Goal: Complete application form: Complete application form

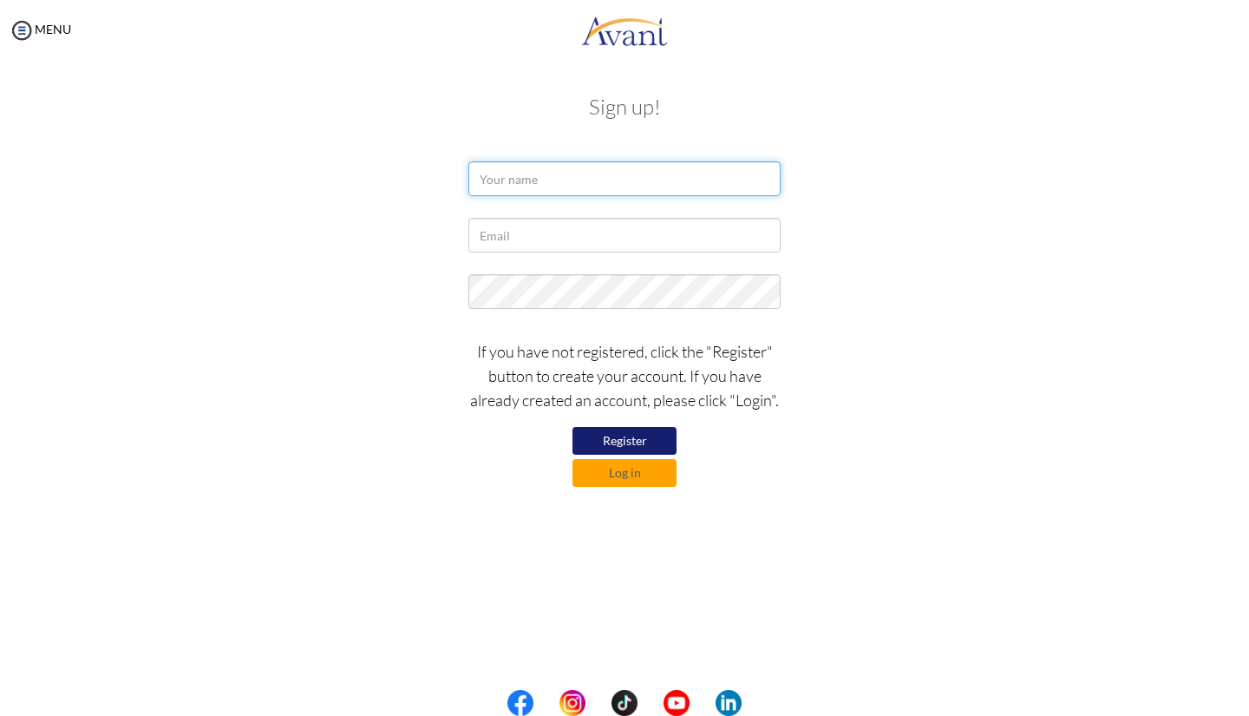
click at [545, 175] on input "text" at bounding box center [624, 178] width 312 height 35
type input "[PERSON_NAME]"
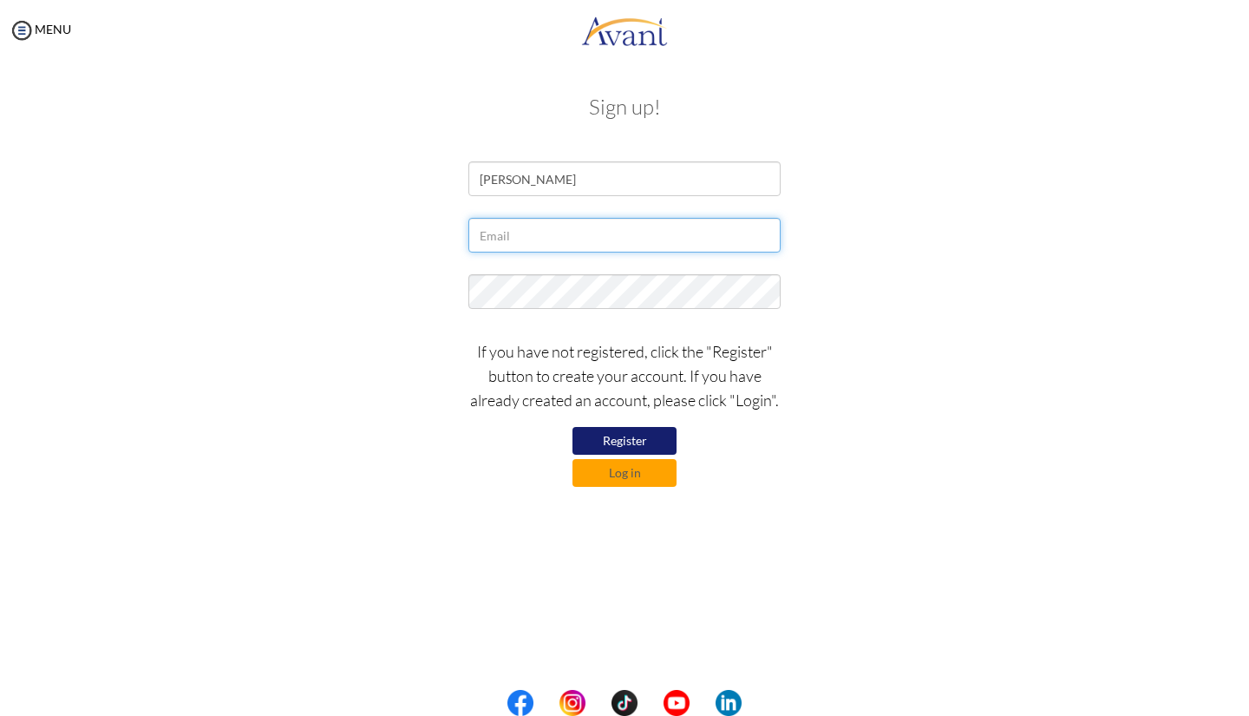
click at [676, 233] on input "text" at bounding box center [624, 235] width 312 height 35
type input "[EMAIL_ADDRESS][DOMAIN_NAME]"
click at [638, 436] on button "Register" at bounding box center [624, 441] width 104 height 28
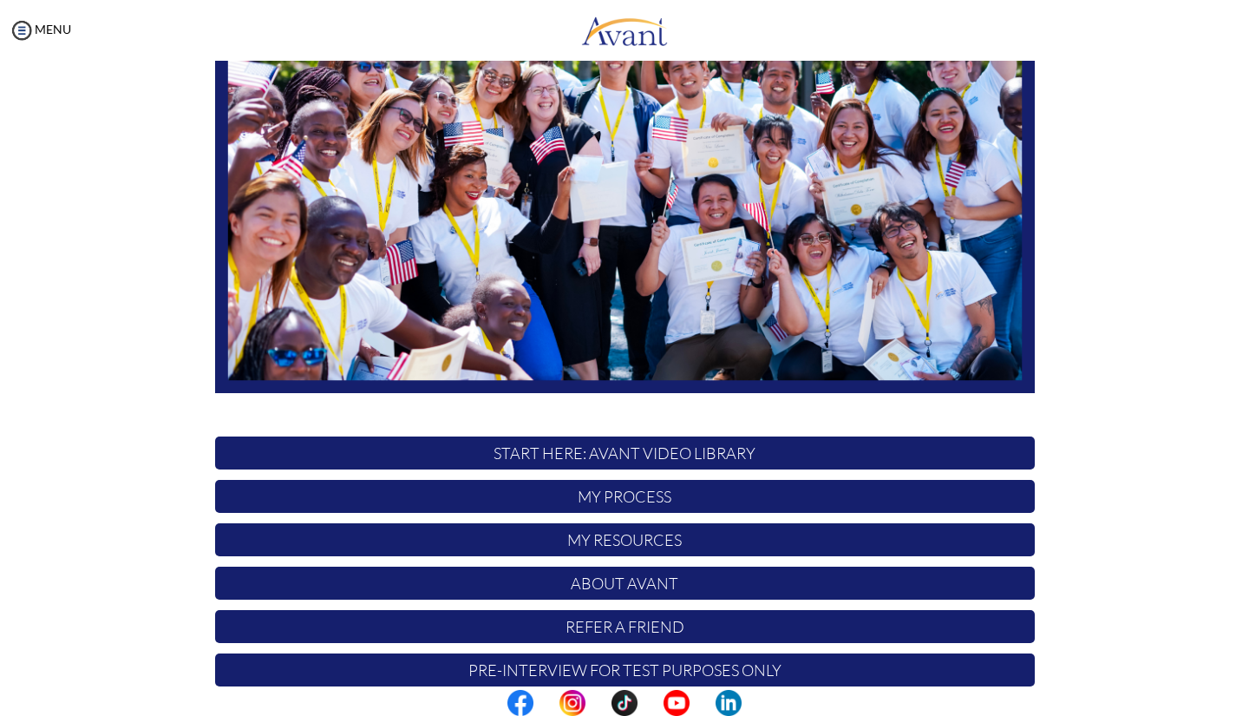
scroll to position [248, 0]
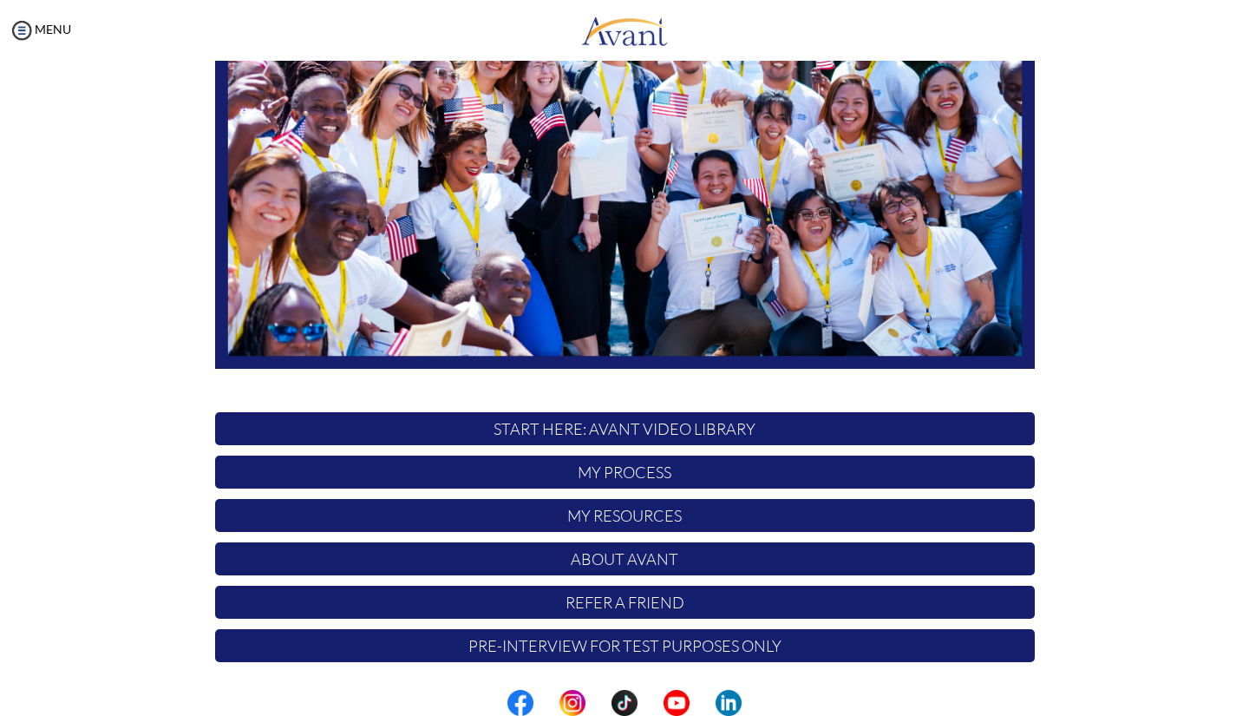
click at [637, 470] on p "My Process" at bounding box center [625, 471] width 820 height 33
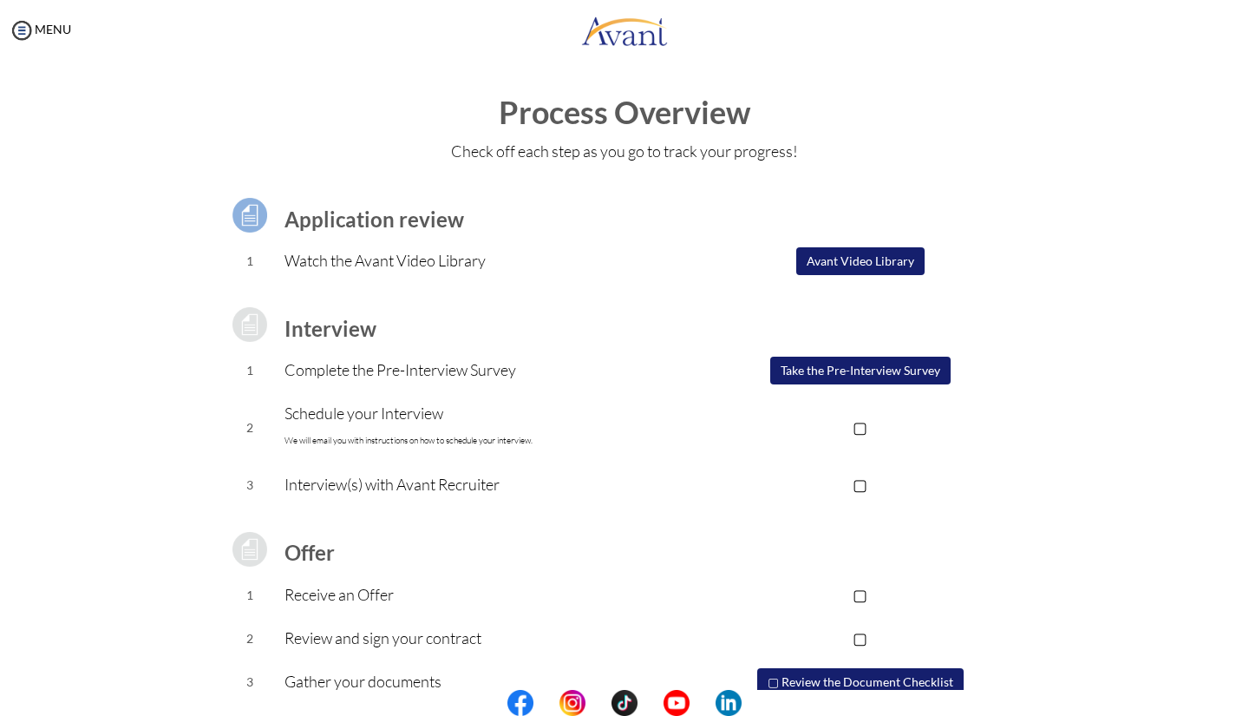
scroll to position [73, 0]
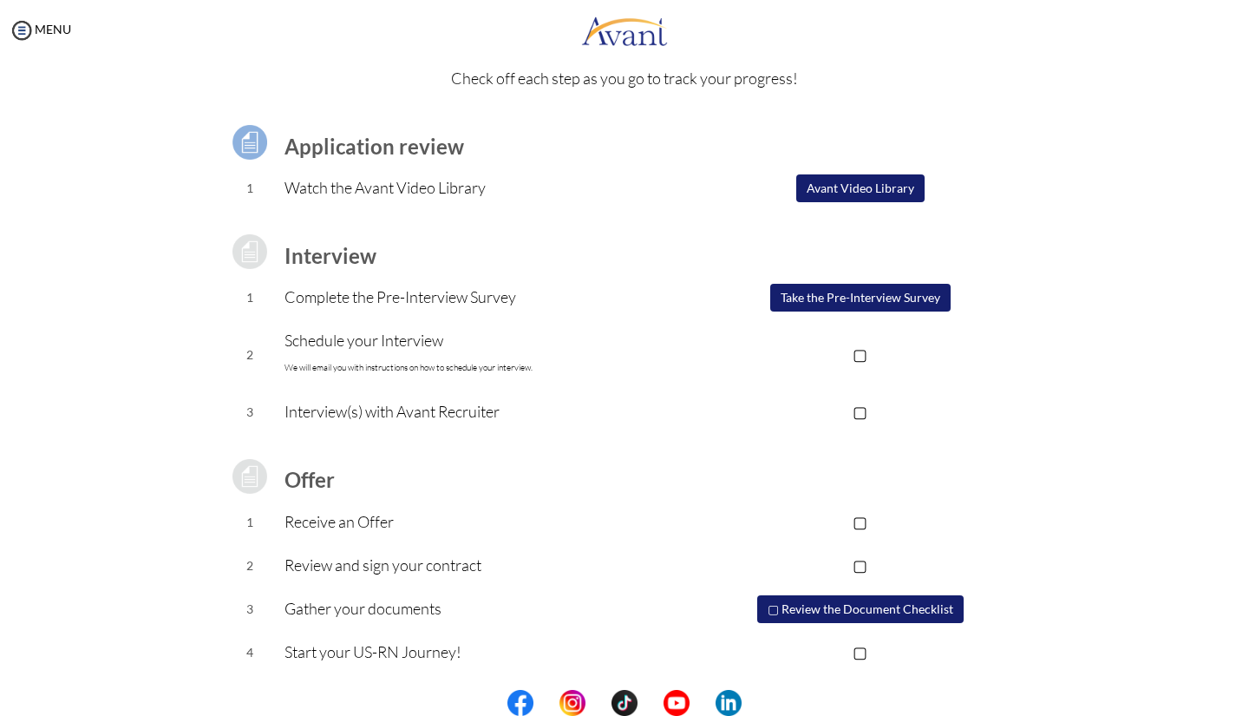
click at [861, 360] on p "▢" at bounding box center [860, 354] width 348 height 24
click at [861, 360] on p "▣" at bounding box center [860, 354] width 348 height 24
click at [877, 192] on button "Avant Video Library" at bounding box center [860, 188] width 128 height 28
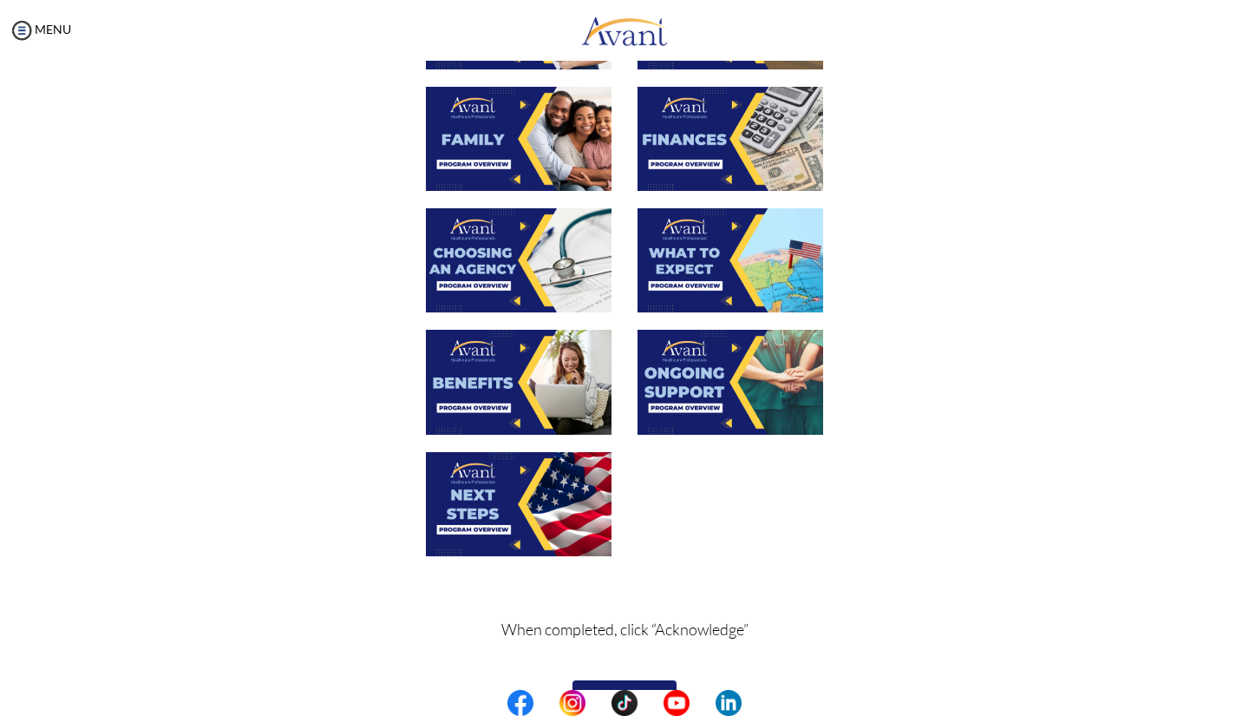
scroll to position [476, 0]
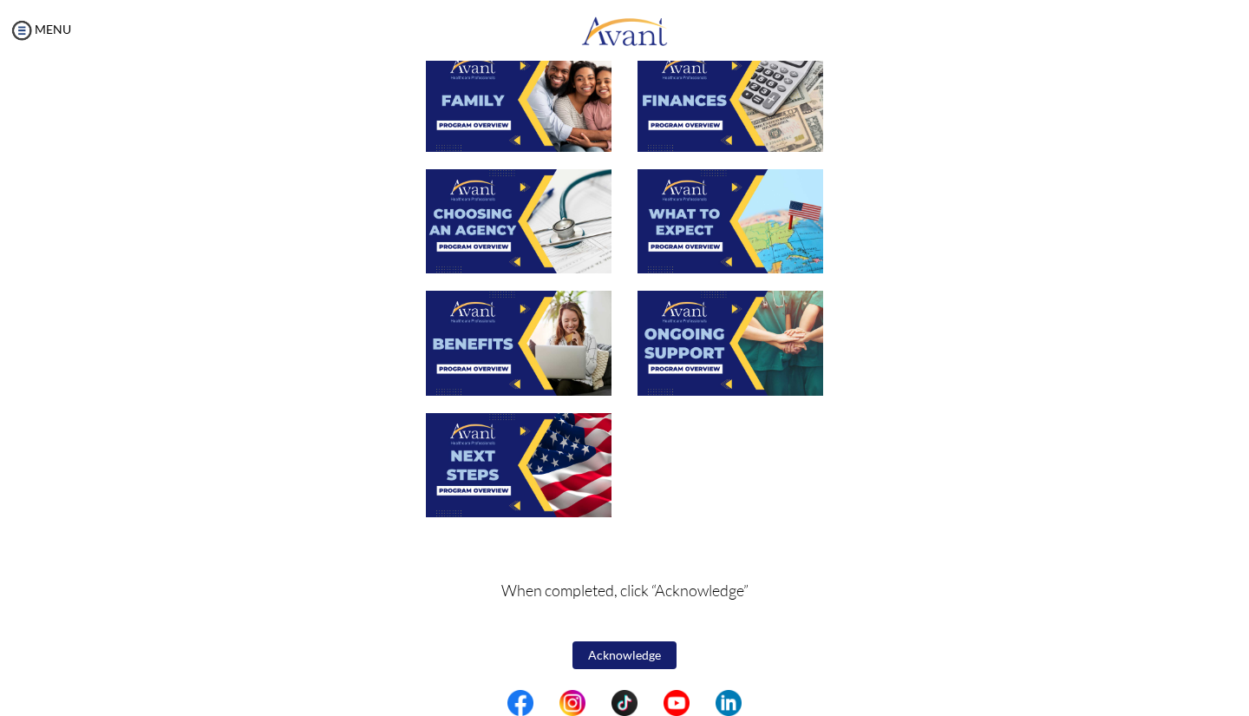
click at [635, 650] on button "Acknowledge" at bounding box center [624, 655] width 104 height 28
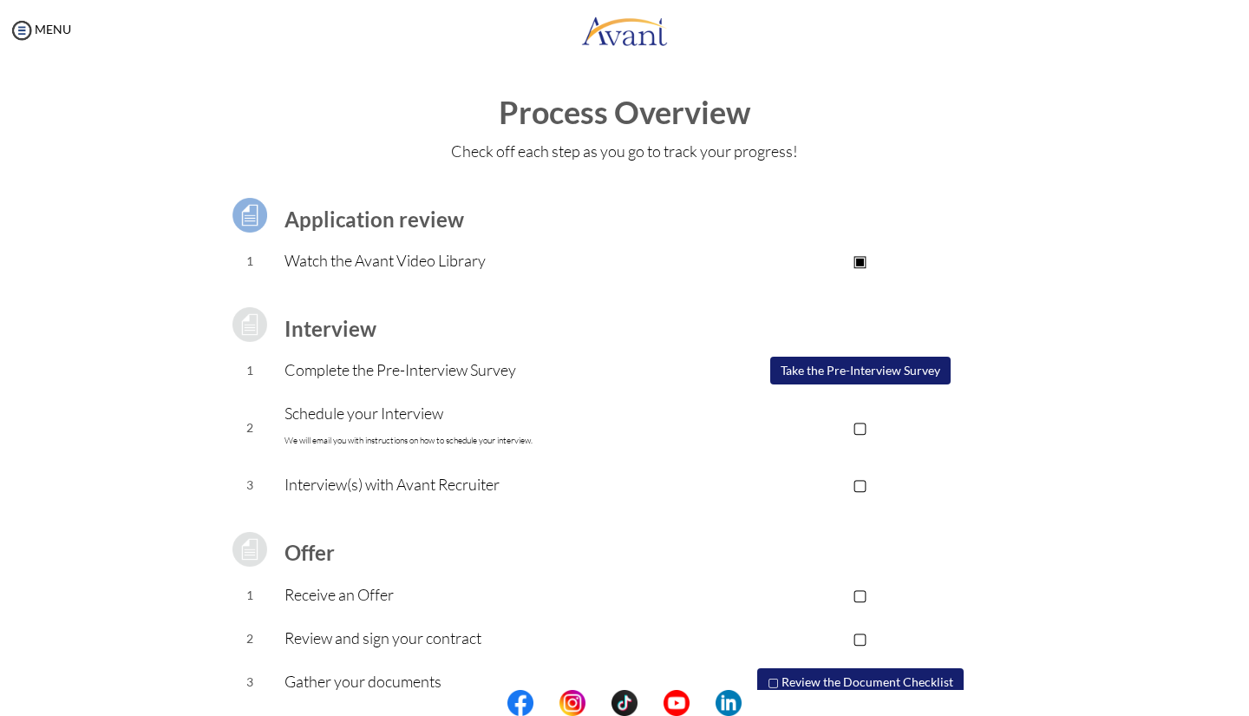
click at [877, 366] on button "Take the Pre-Interview Survey" at bounding box center [860, 370] width 180 height 28
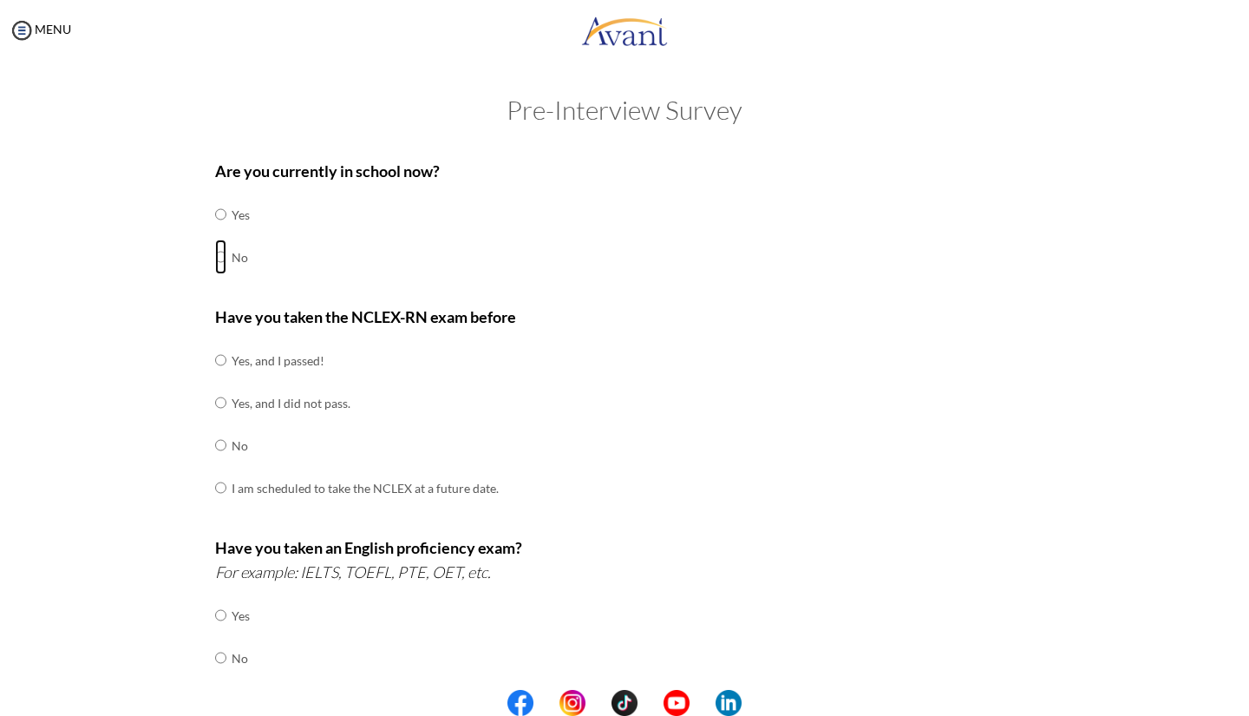
click at [215, 261] on input "radio" at bounding box center [220, 256] width 11 height 35
radio input "true"
click at [215, 445] on input "radio" at bounding box center [220, 445] width 11 height 35
radio input "true"
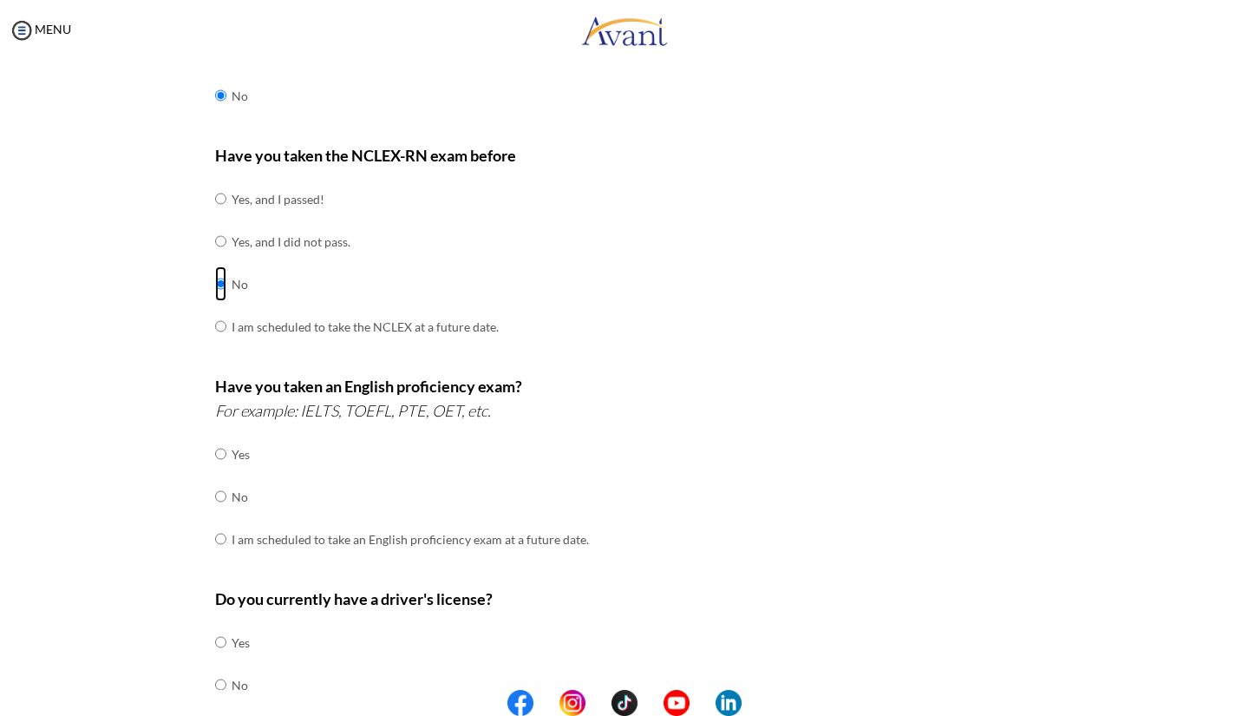
scroll to position [165, 0]
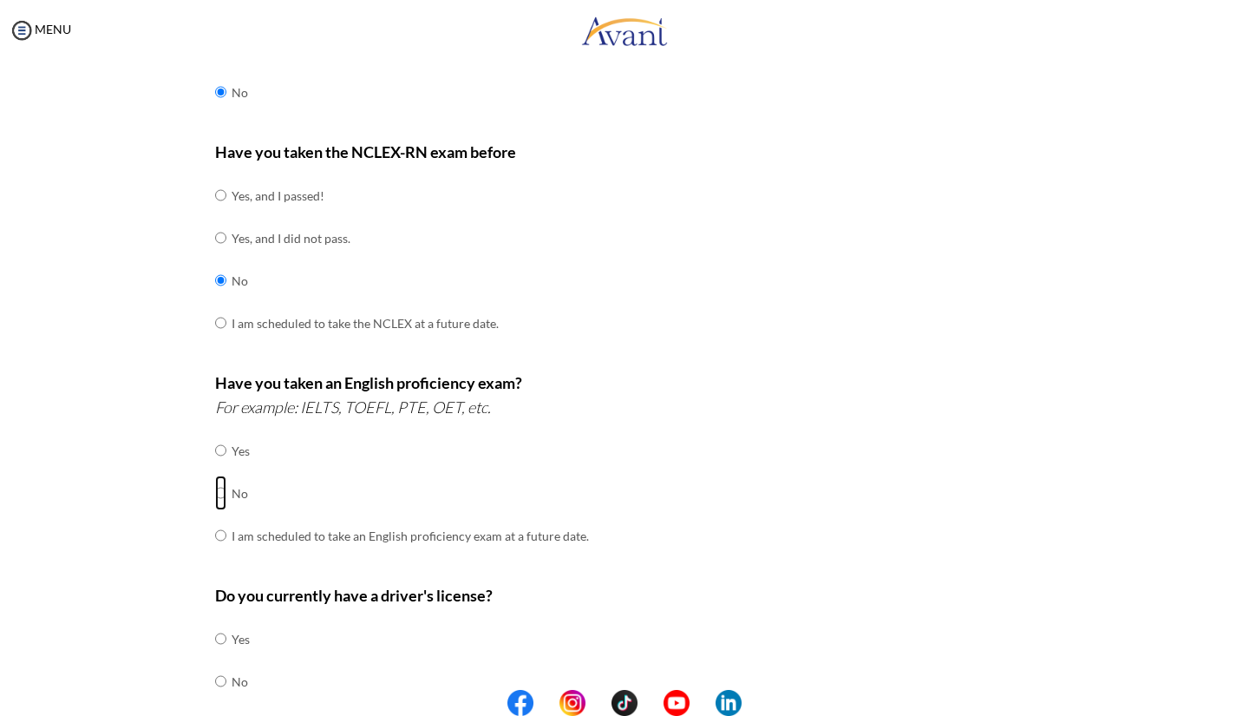
click at [215, 489] on input "radio" at bounding box center [220, 492] width 11 height 35
radio input "true"
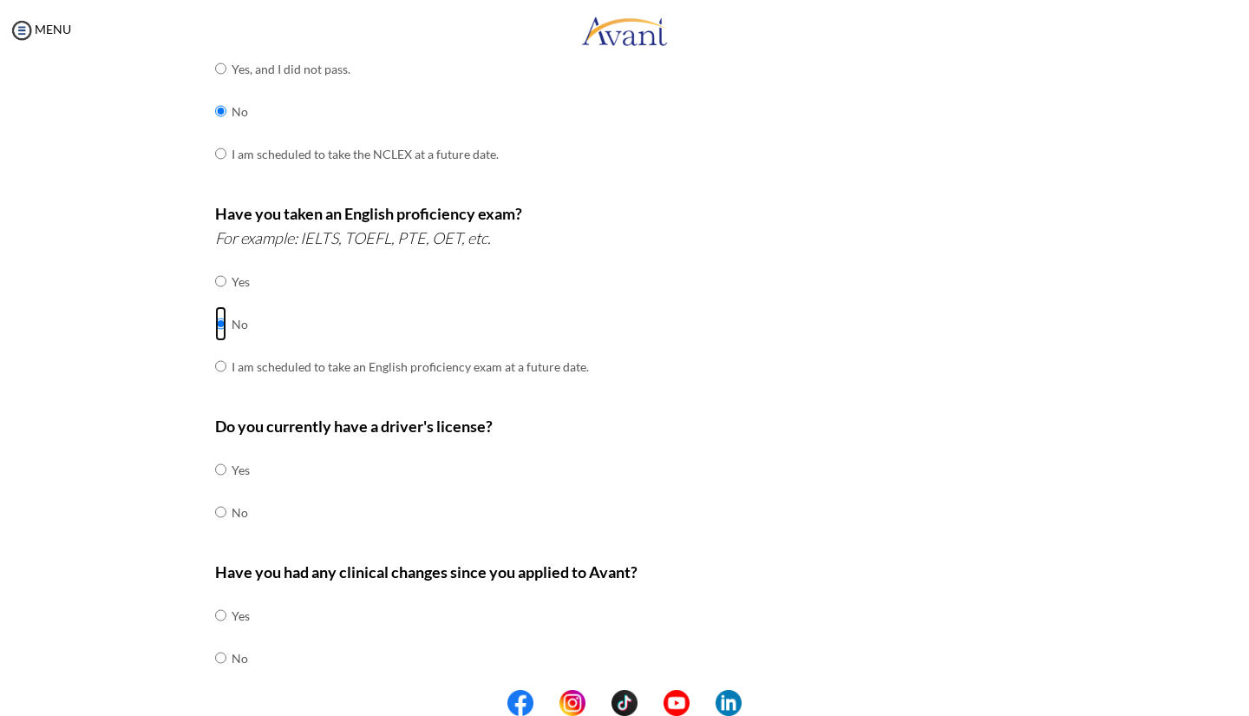
scroll to position [335, 0]
click at [215, 464] on input "radio" at bounding box center [220, 468] width 11 height 35
radio input "true"
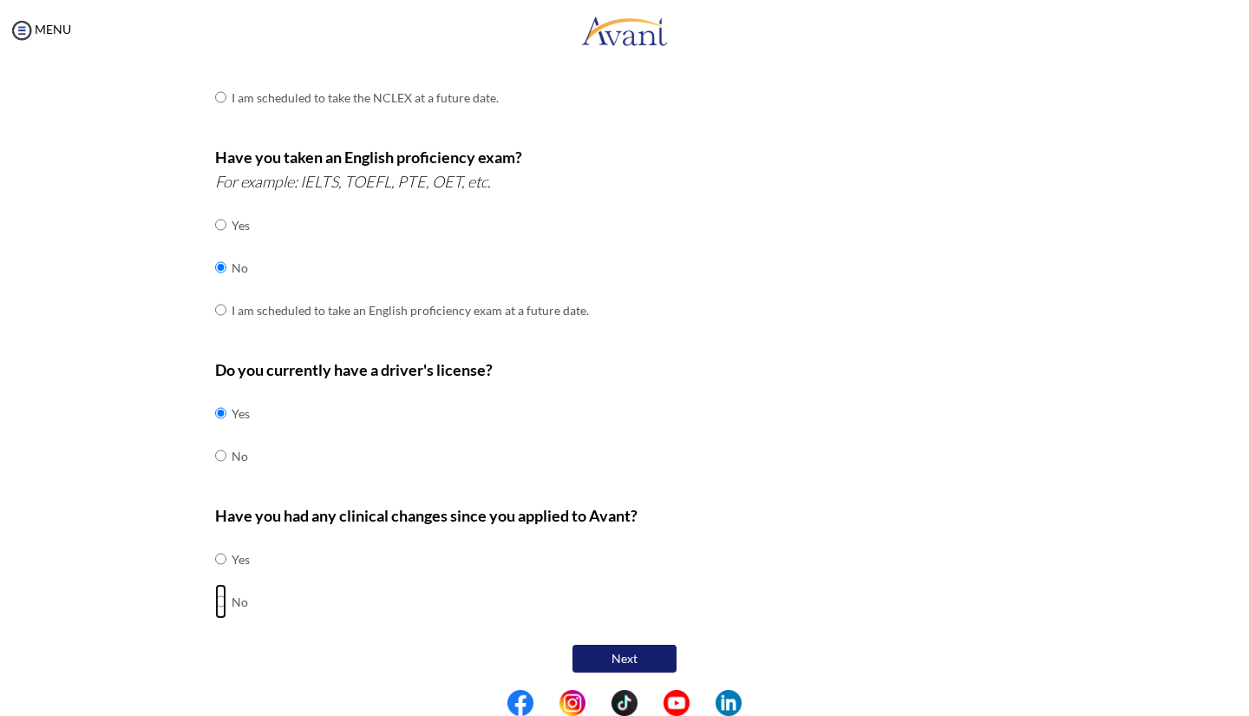
click at [215, 596] on input "radio" at bounding box center [220, 601] width 11 height 35
radio input "true"
click at [624, 650] on button "Next" at bounding box center [624, 658] width 104 height 28
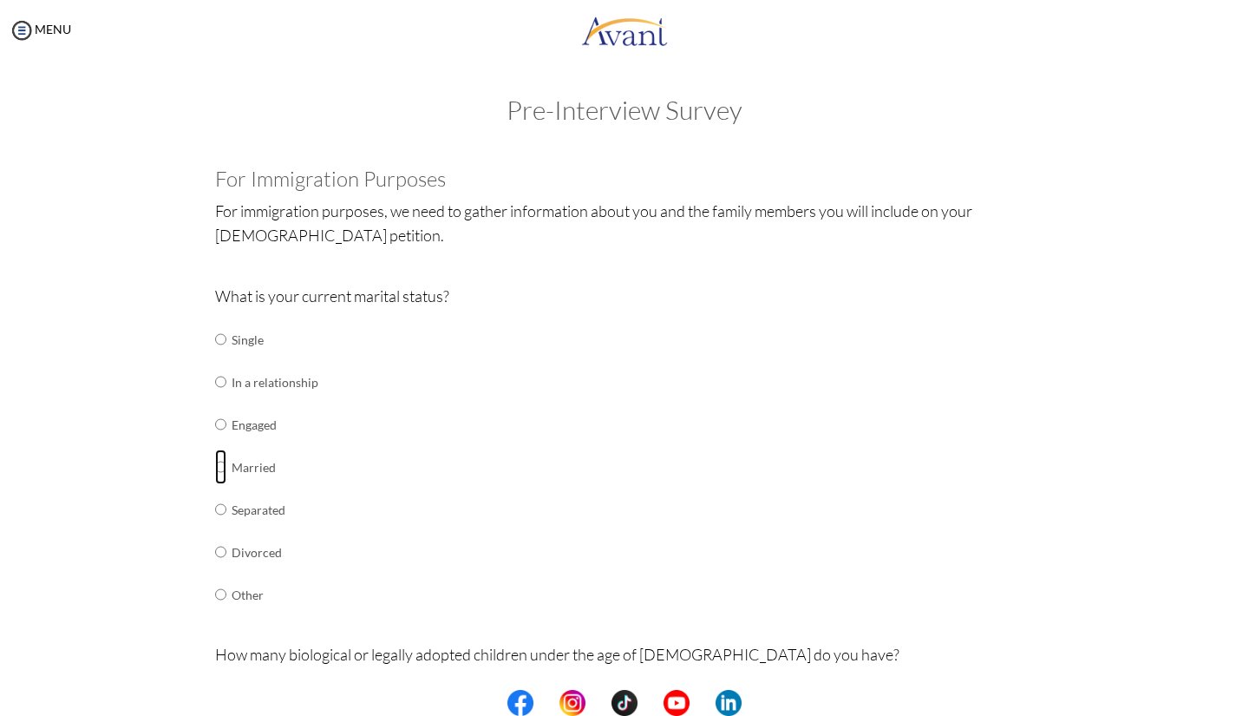
click at [215, 466] on input "radio" at bounding box center [220, 466] width 11 height 35
radio input "true"
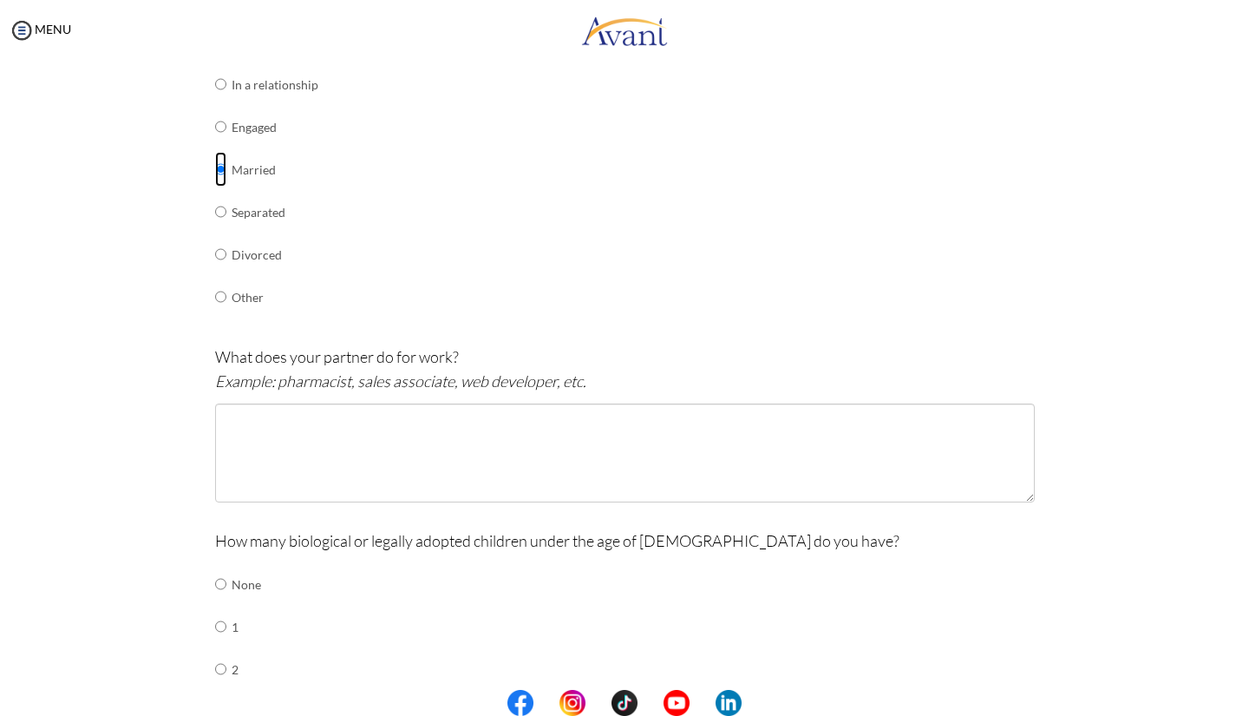
scroll to position [297, 0]
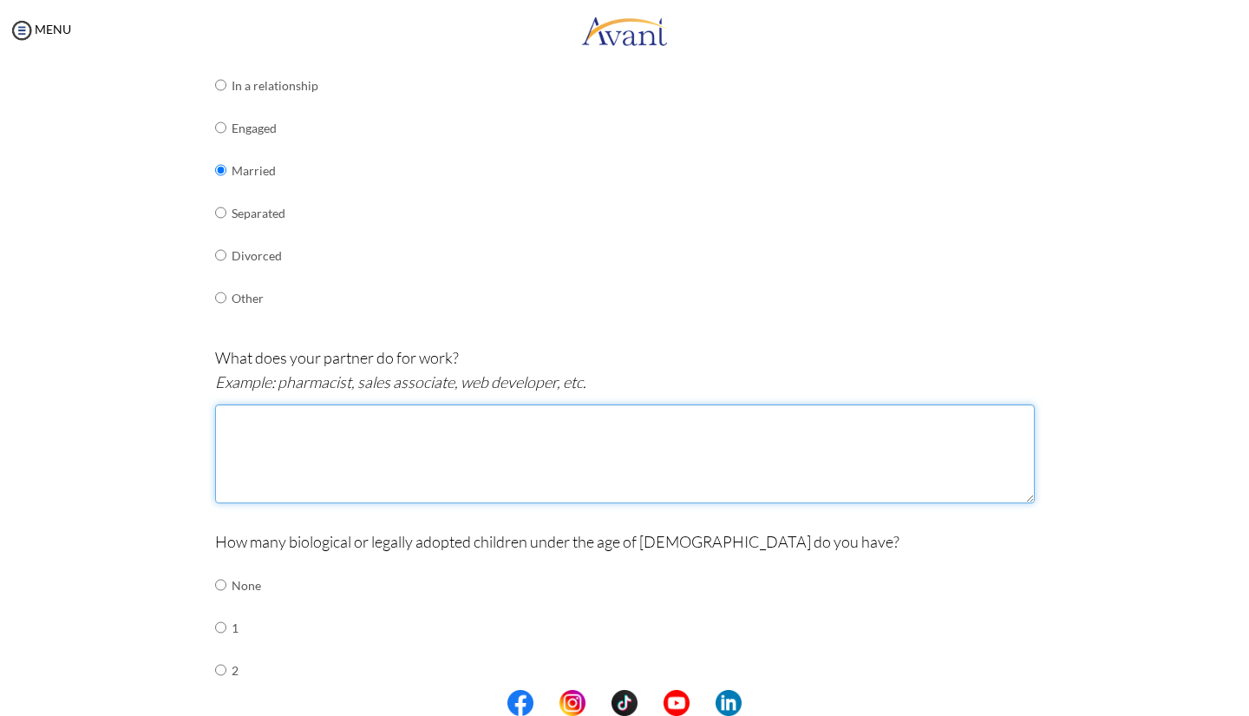
click at [448, 422] on textarea at bounding box center [625, 453] width 820 height 99
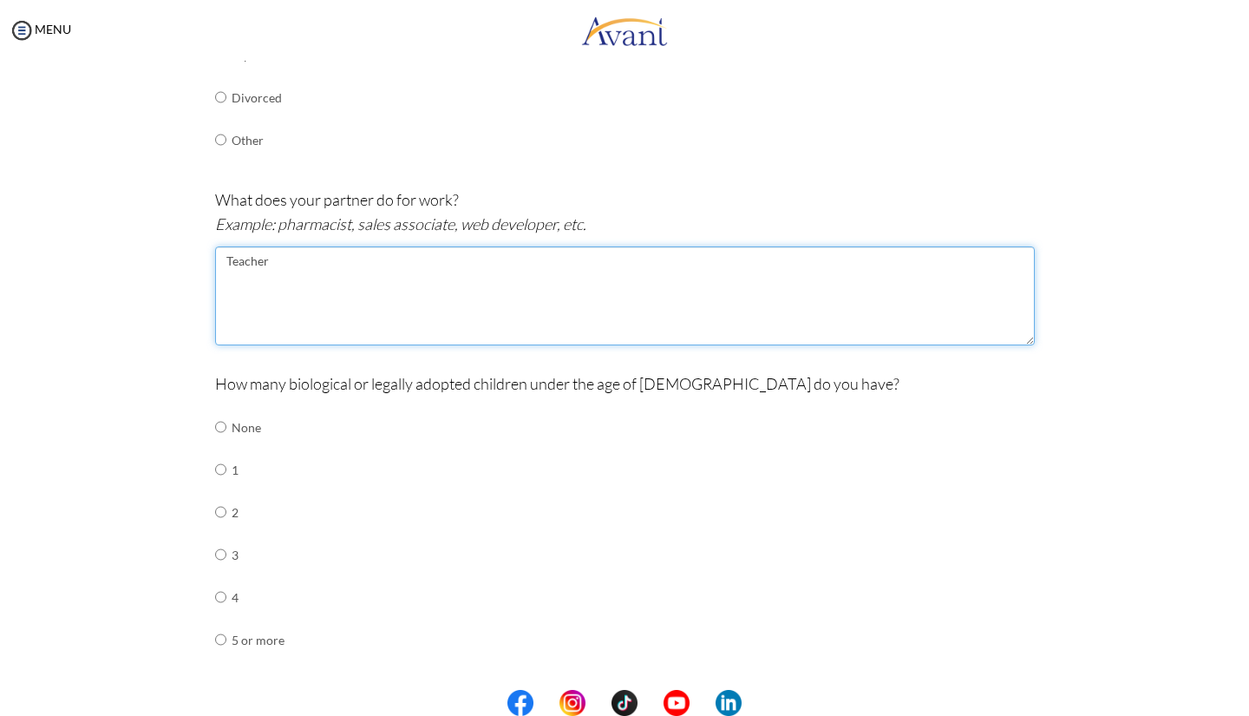
scroll to position [457, 0]
type textarea "Teacher"
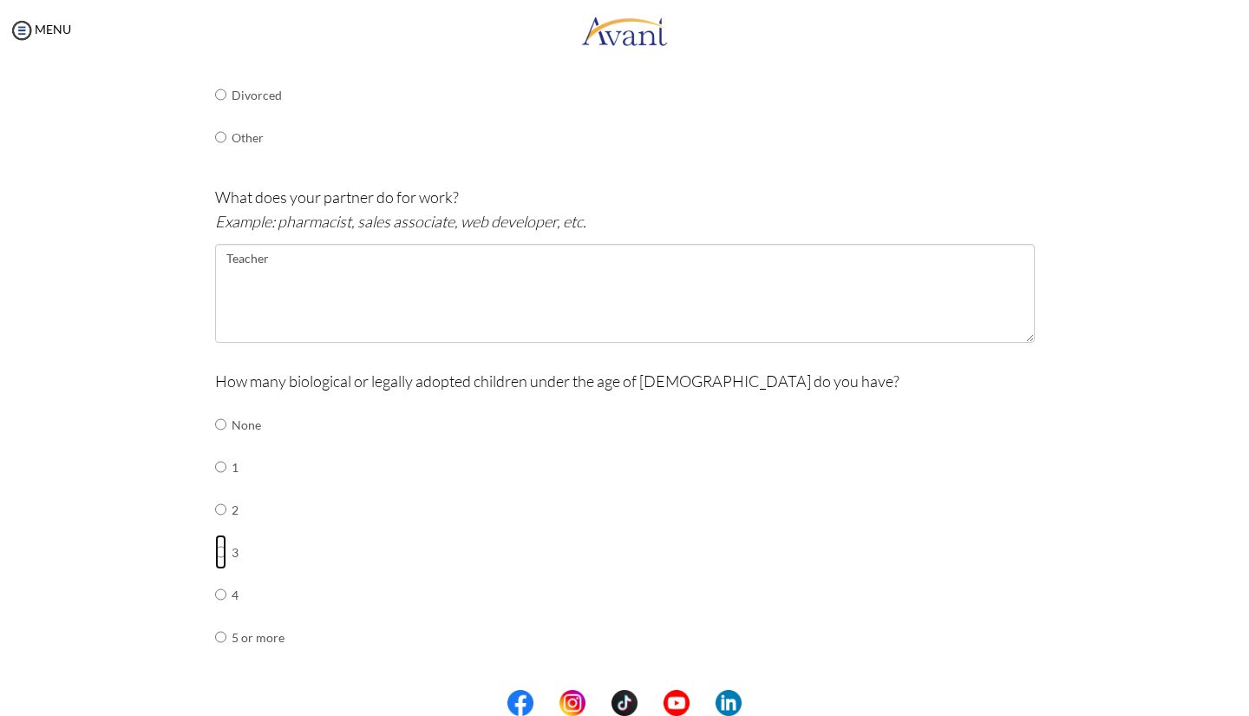
click at [216, 549] on input "radio" at bounding box center [220, 551] width 11 height 35
radio input "true"
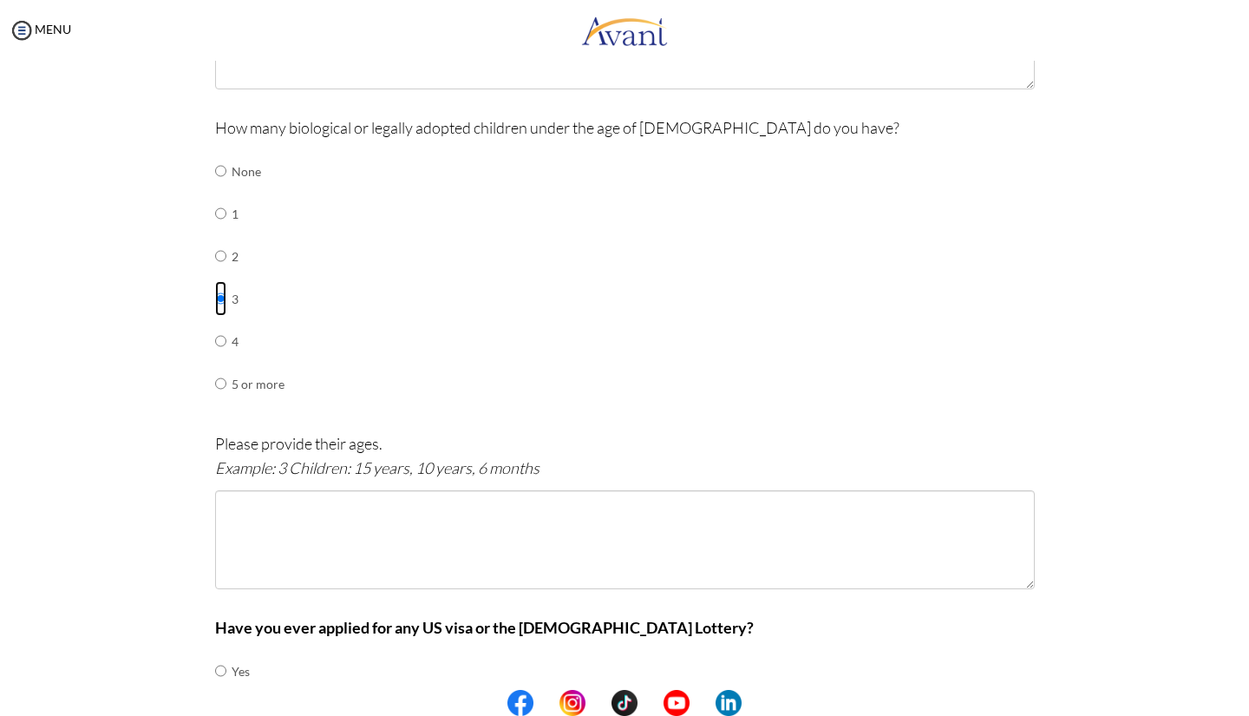
scroll to position [716, 0]
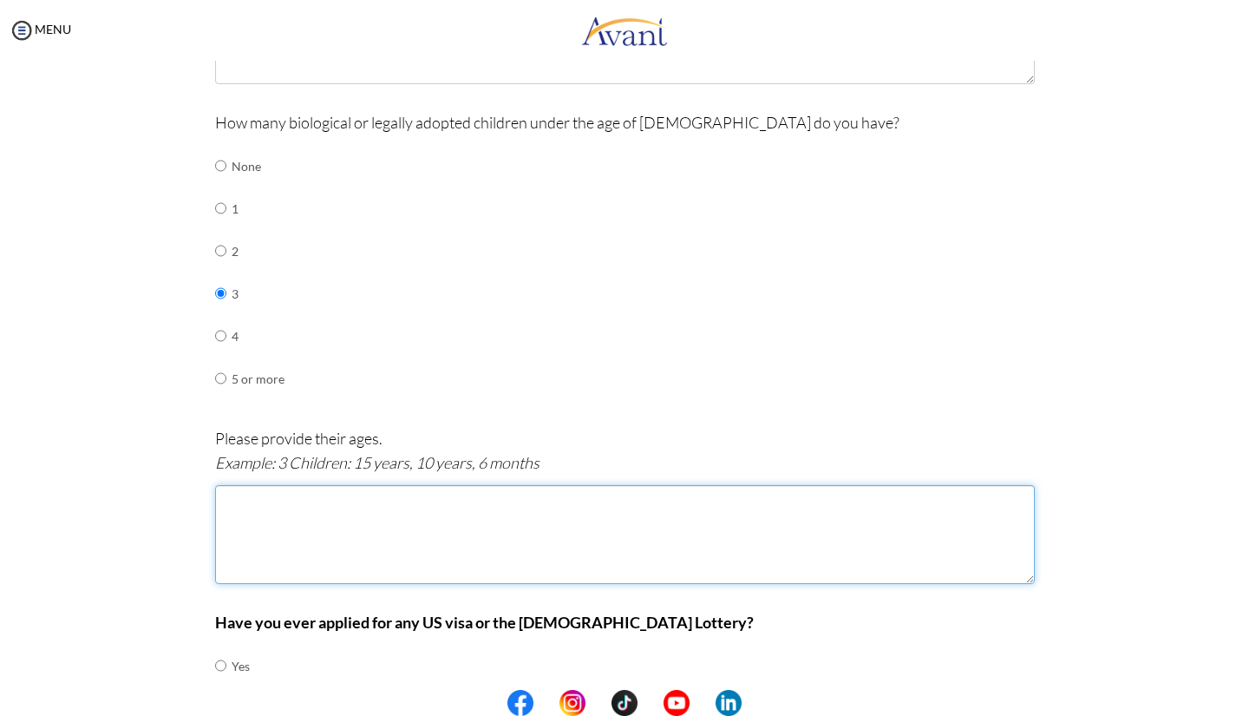
click at [326, 521] on textarea at bounding box center [625, 534] width 820 height 99
type textarea "#"
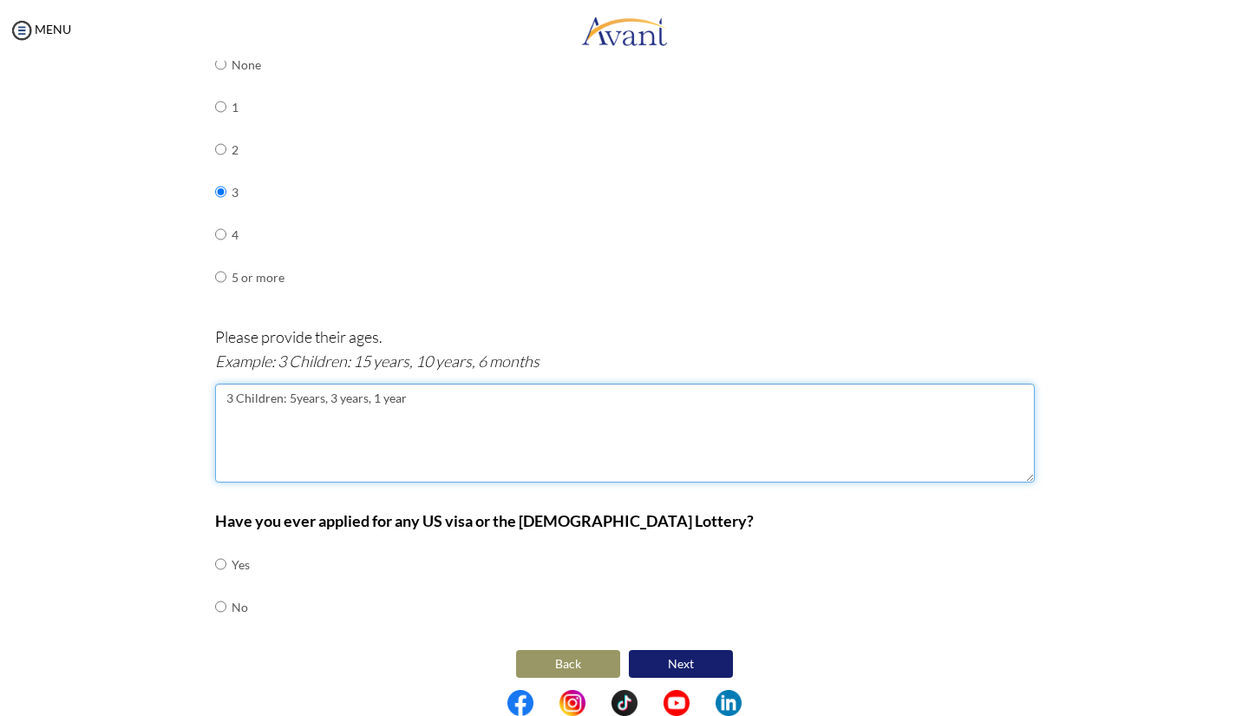
scroll to position [821, 0]
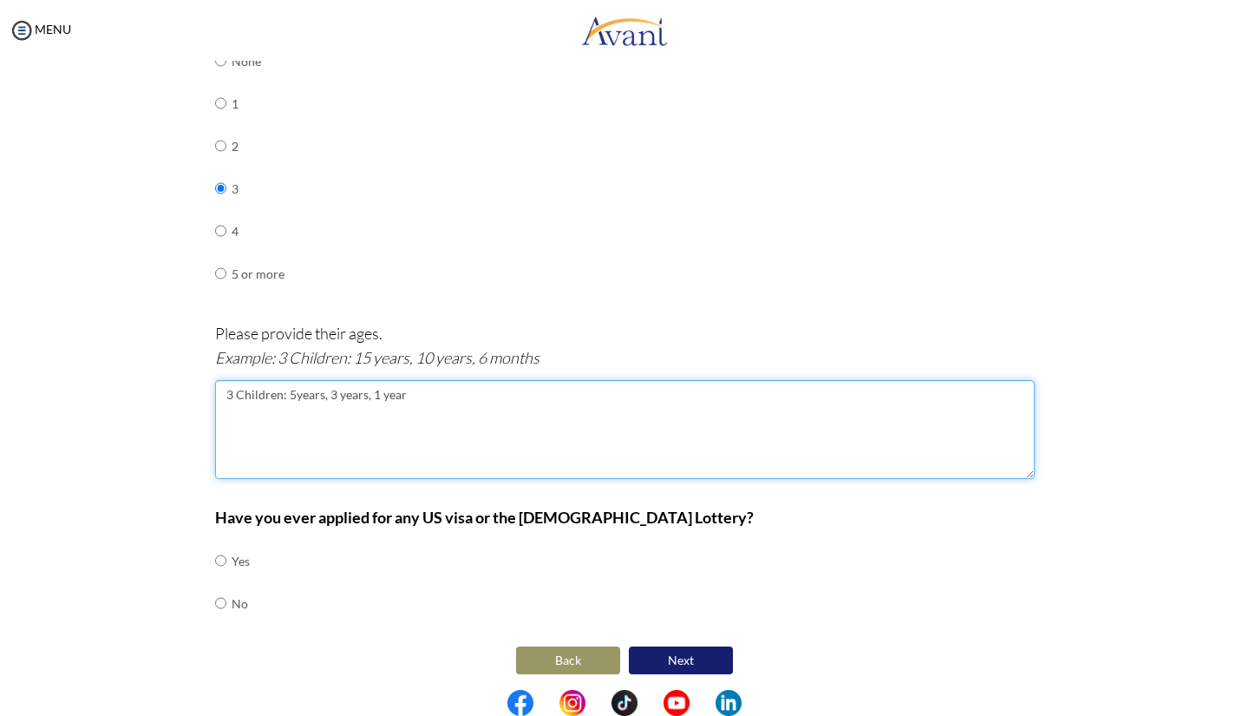
type textarea "3 Children: 5years, 3 years, 1 year"
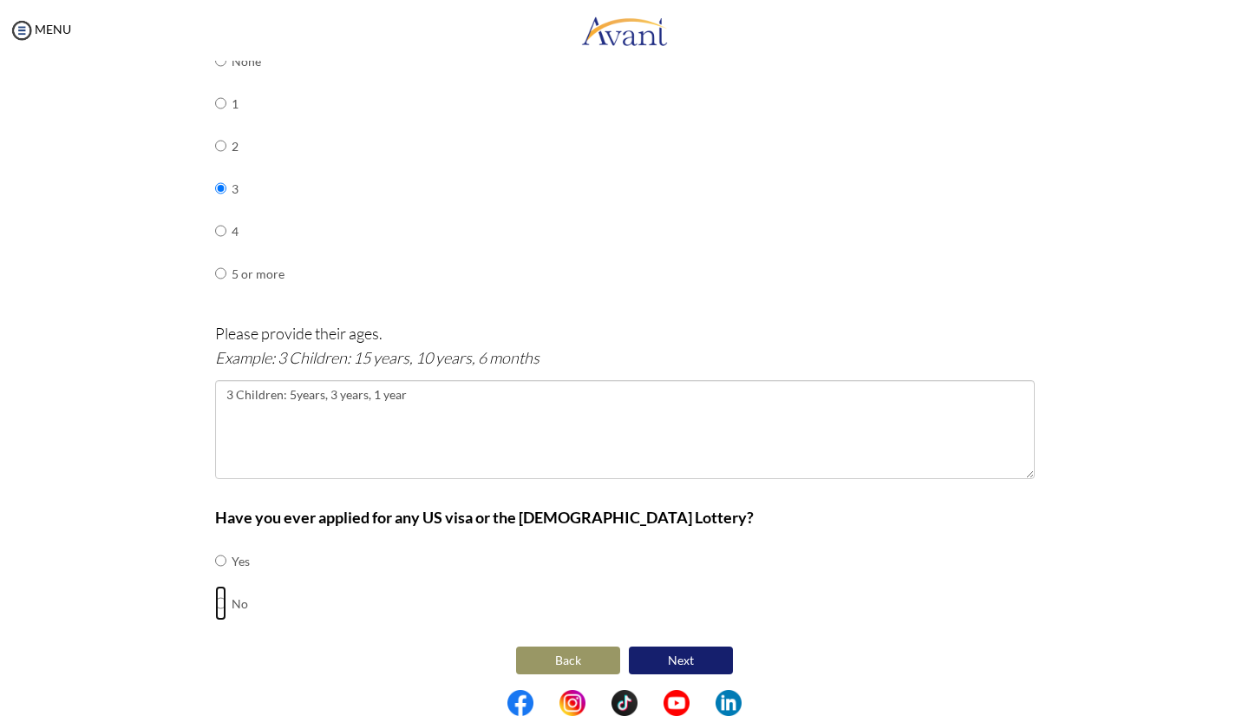
click at [215, 593] on input "radio" at bounding box center [220, 602] width 11 height 35
radio input "true"
click at [659, 651] on button "Next" at bounding box center [681, 660] width 104 height 28
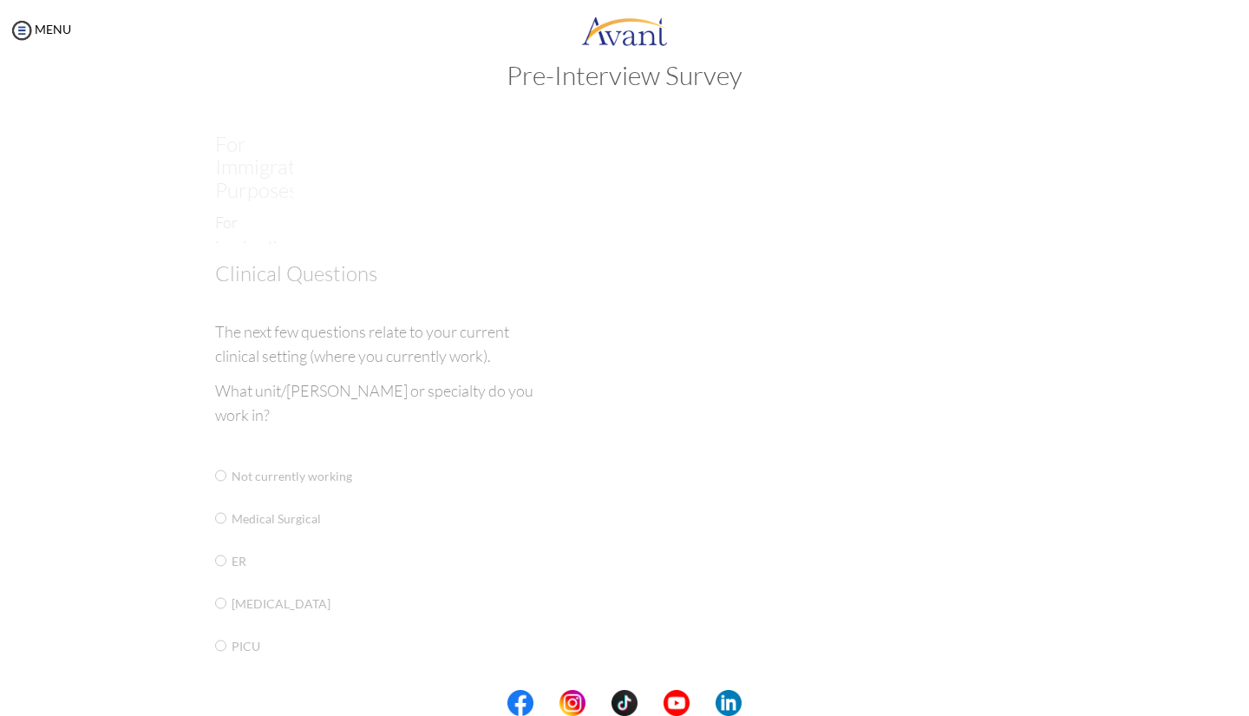
scroll to position [35, 0]
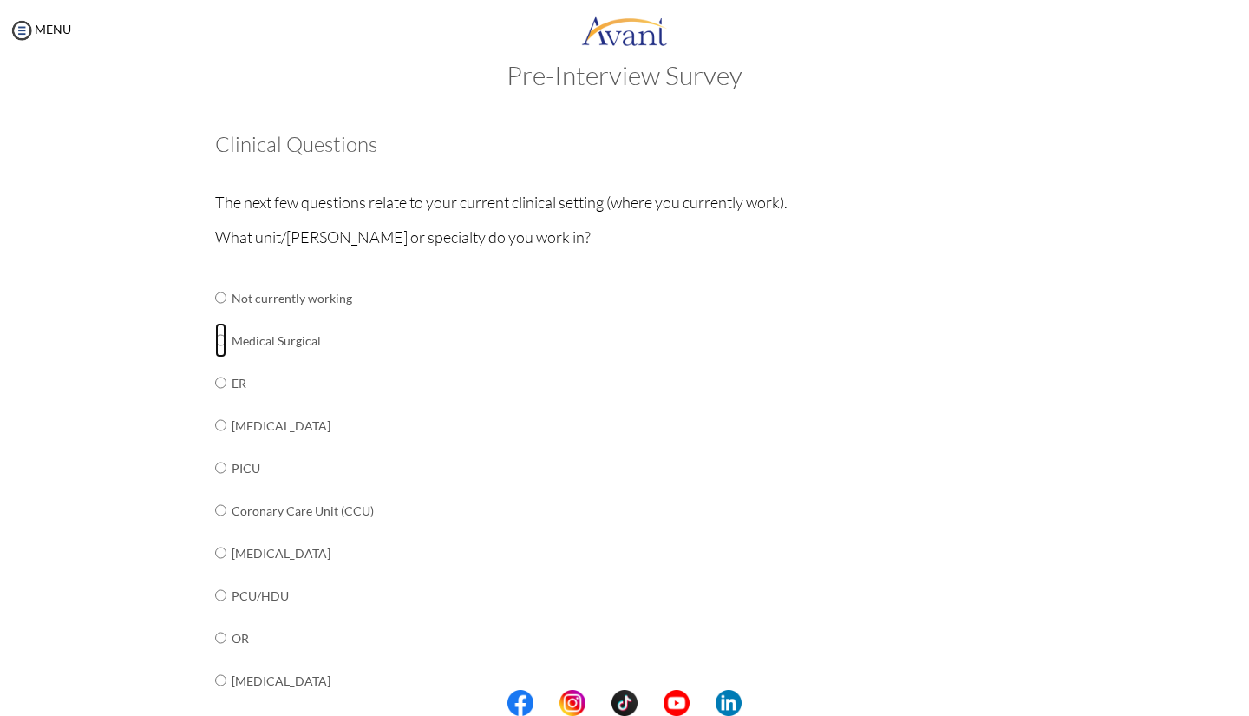
click at [215, 339] on input "radio" at bounding box center [220, 340] width 11 height 35
radio input "true"
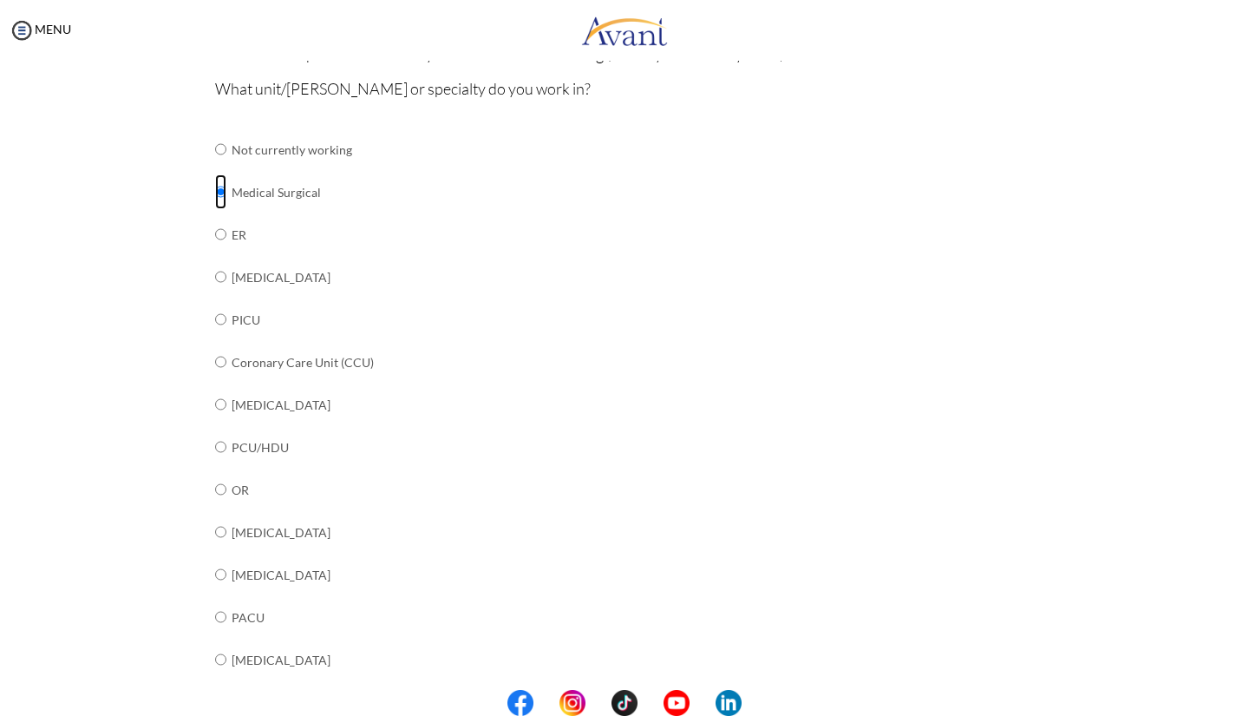
scroll to position [537, 0]
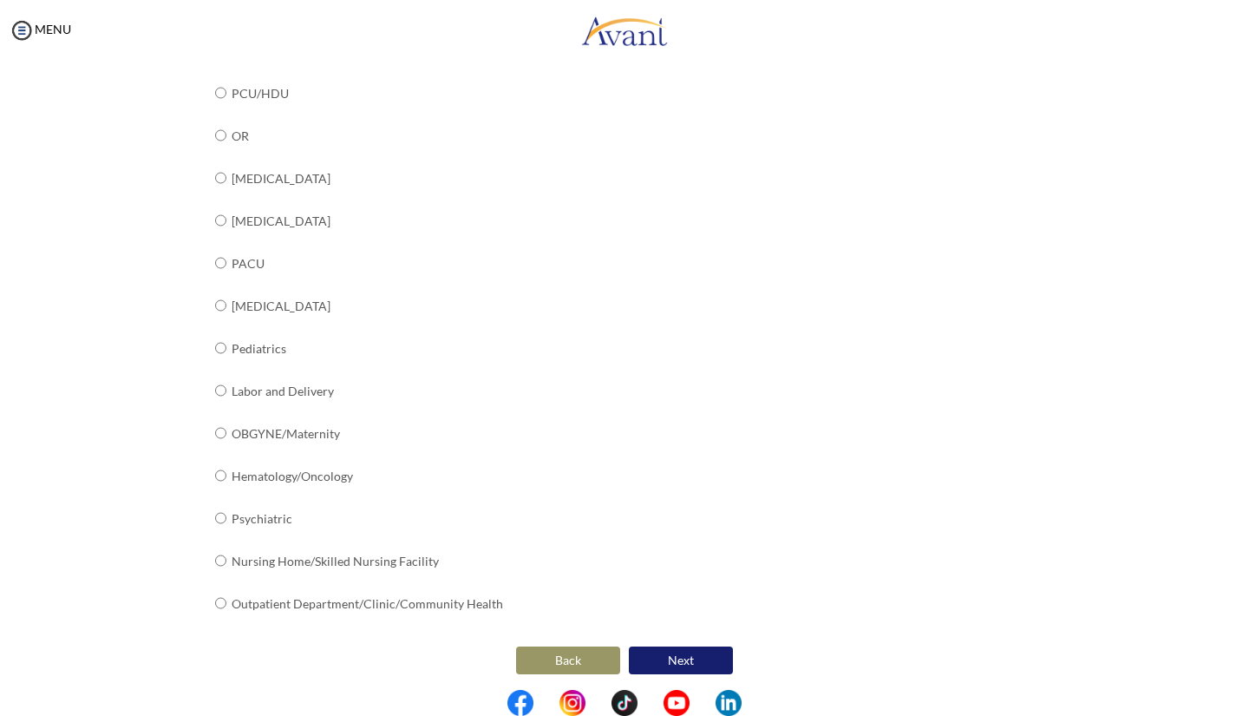
click at [683, 651] on button "Next" at bounding box center [681, 660] width 104 height 28
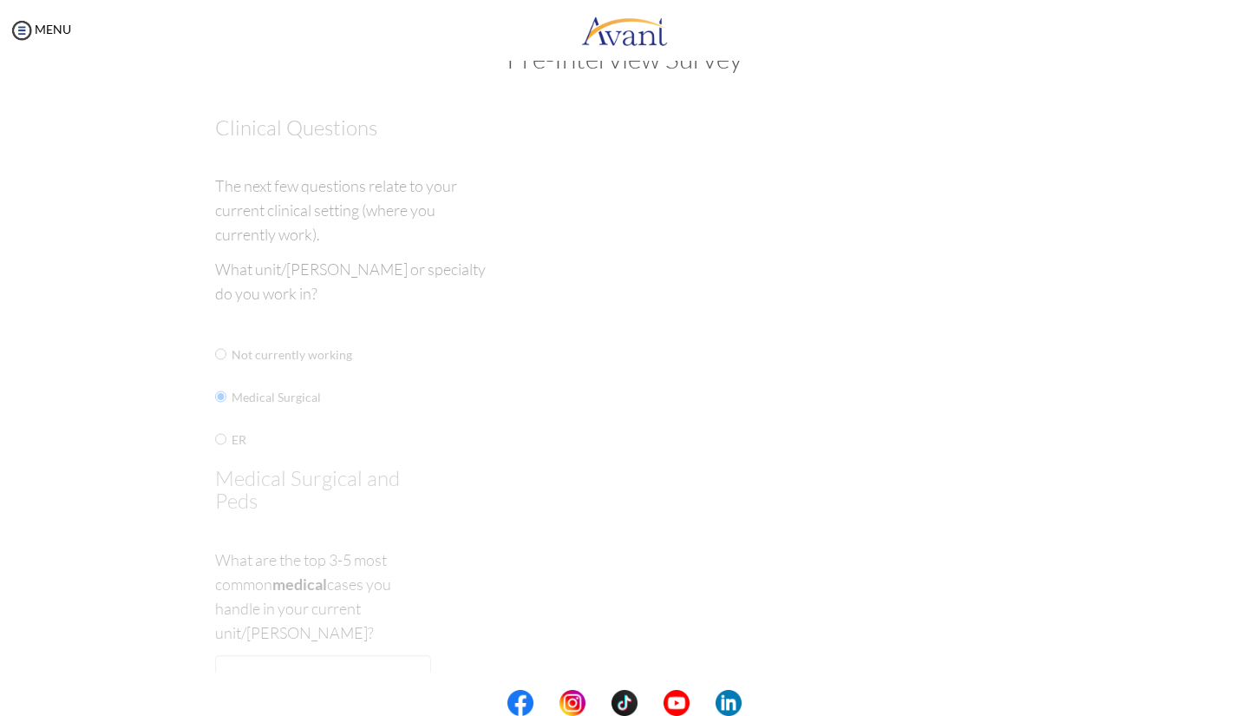
scroll to position [0, 0]
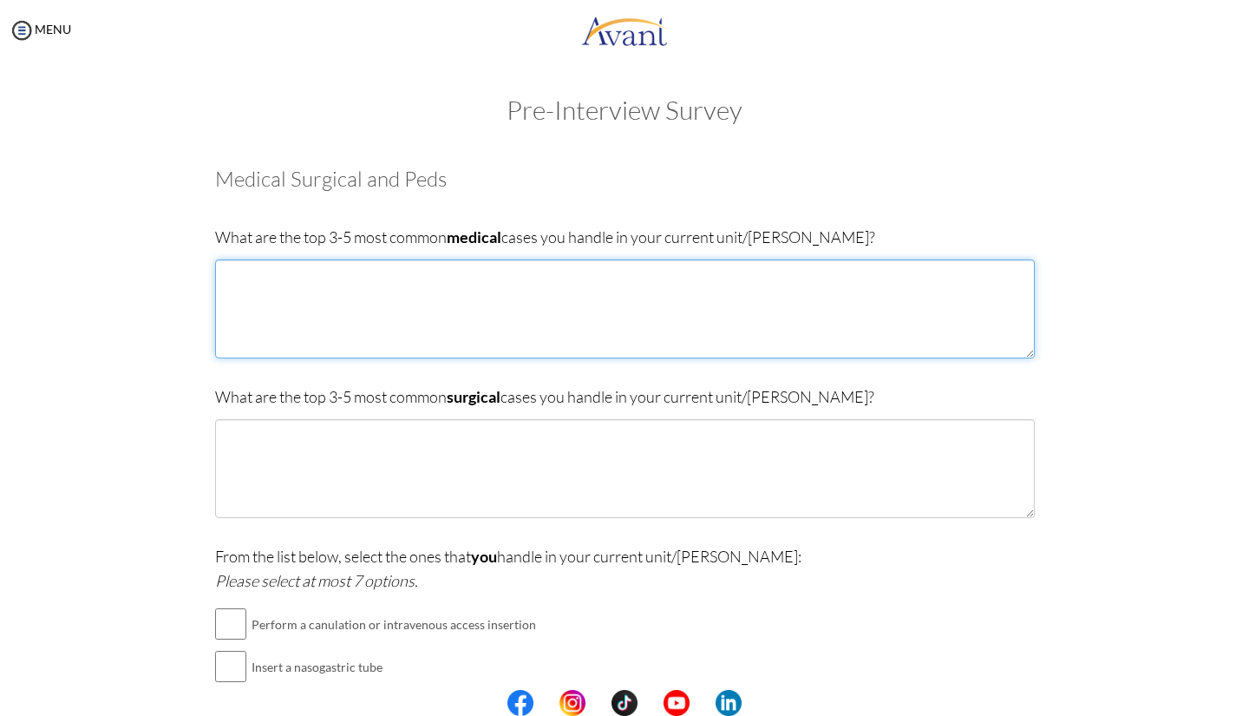
click at [551, 332] on textarea at bounding box center [625, 308] width 820 height 99
type textarea "d"
type textarea "Diabetes Mellitus Hypertension CVA Sickle Cell Disease"
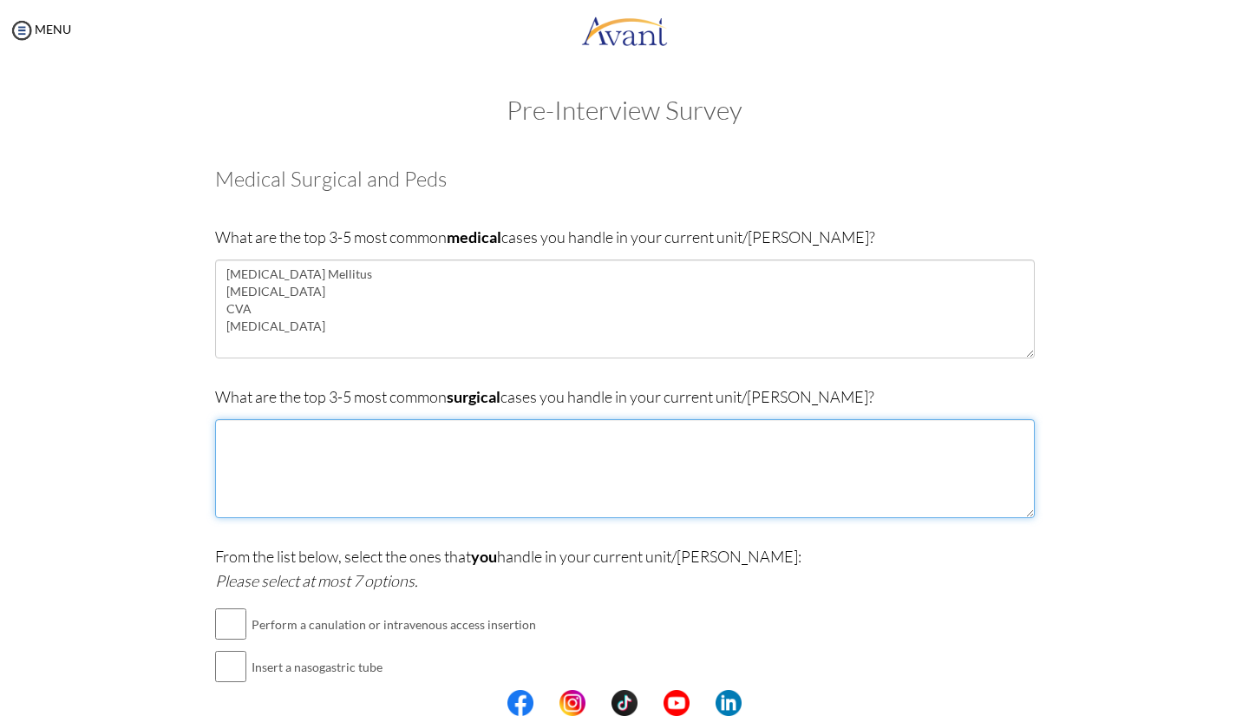
click at [355, 461] on textarea at bounding box center [625, 468] width 820 height 99
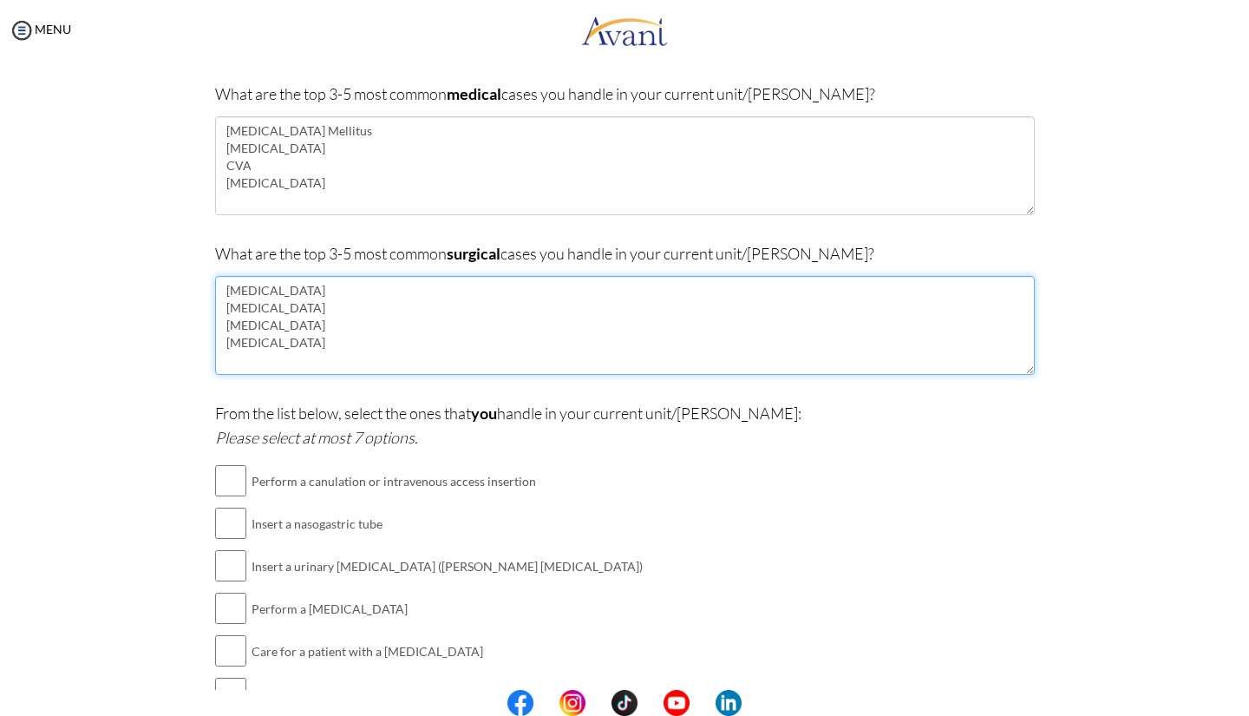
scroll to position [146, 0]
type textarea "Hernia Appendicitis Intestinal Obstruction Hydrocele"
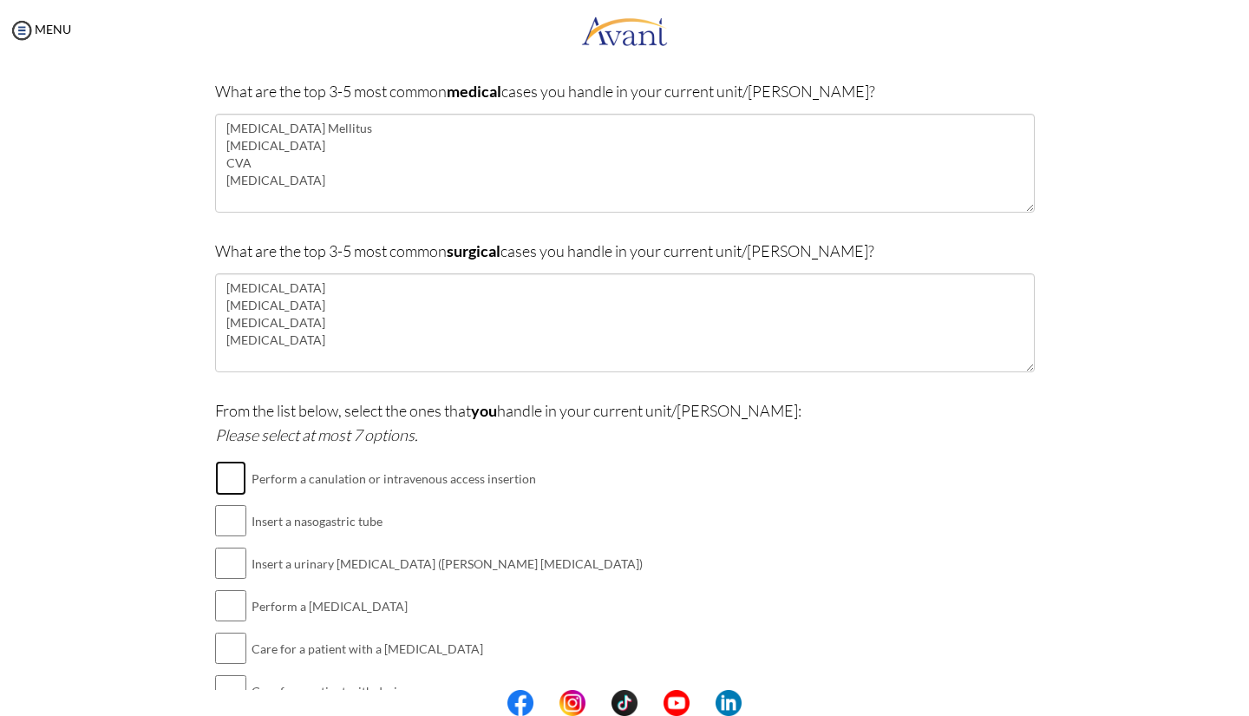
click at [220, 475] on input "checkbox" at bounding box center [230, 478] width 31 height 35
checkbox input "true"
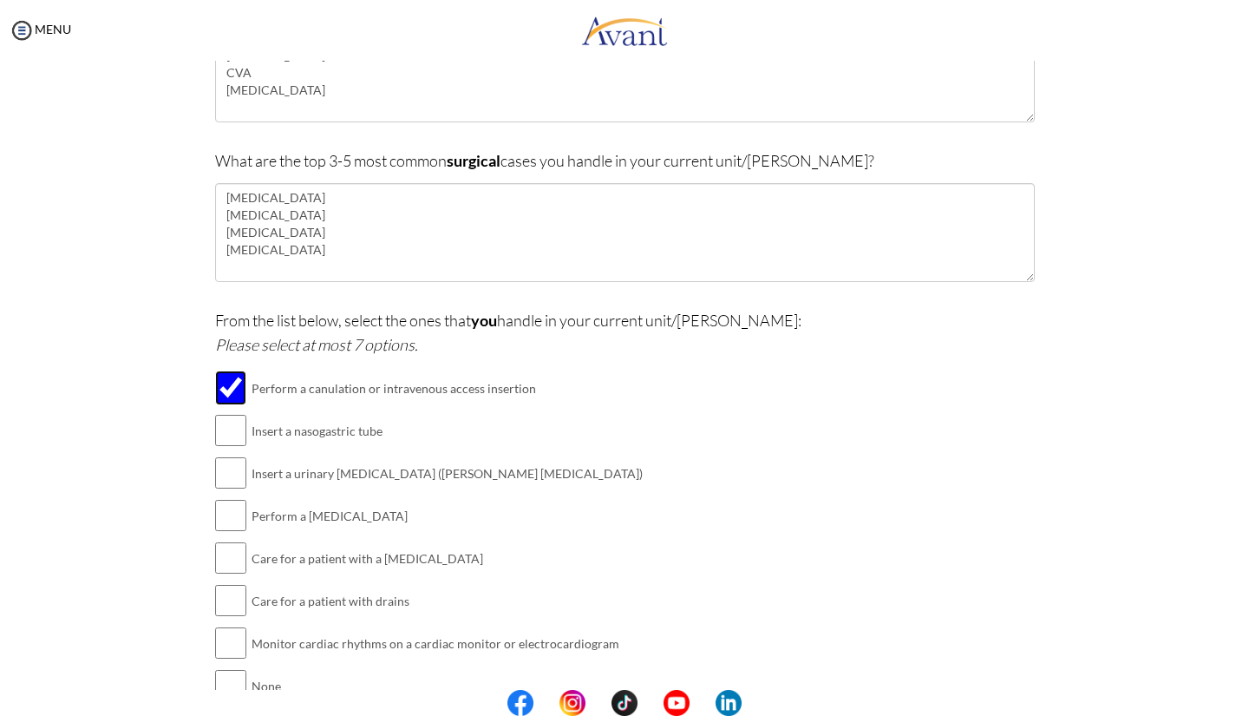
scroll to position [238, 0]
click at [219, 460] on input "checkbox" at bounding box center [230, 471] width 31 height 35
checkbox input "true"
click at [222, 513] on input "checkbox" at bounding box center [230, 513] width 31 height 35
checkbox input "true"
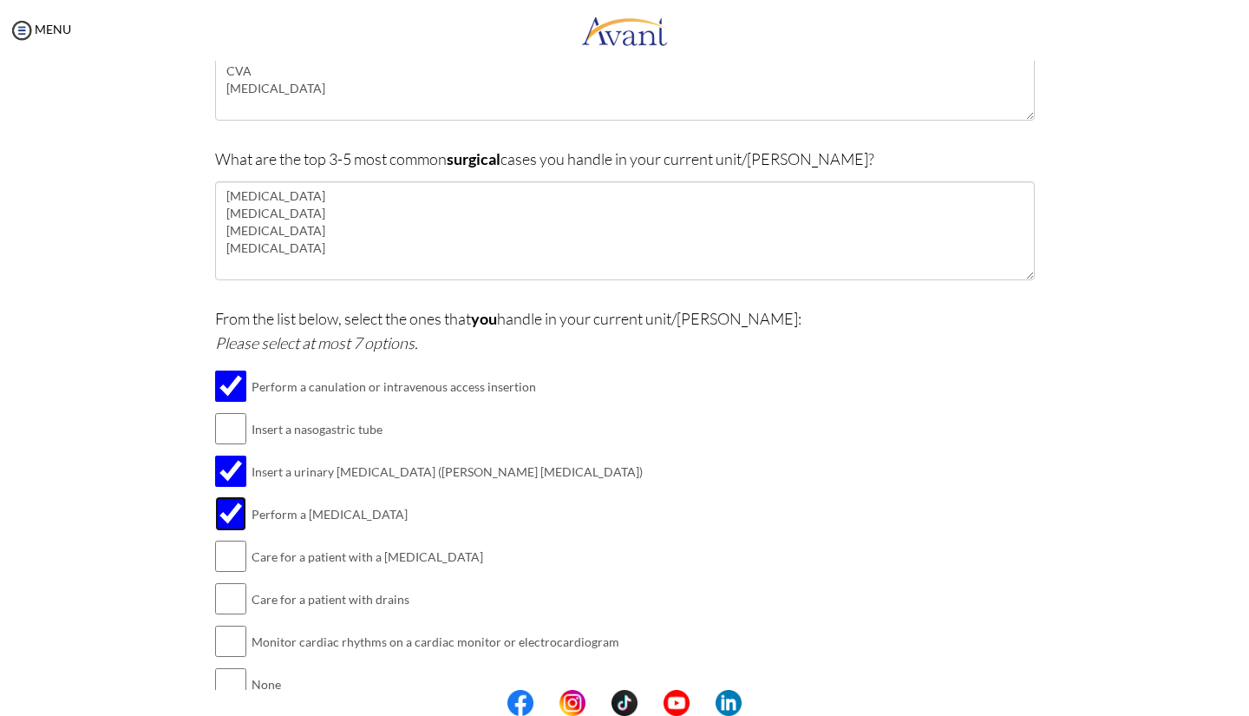
scroll to position [321, 0]
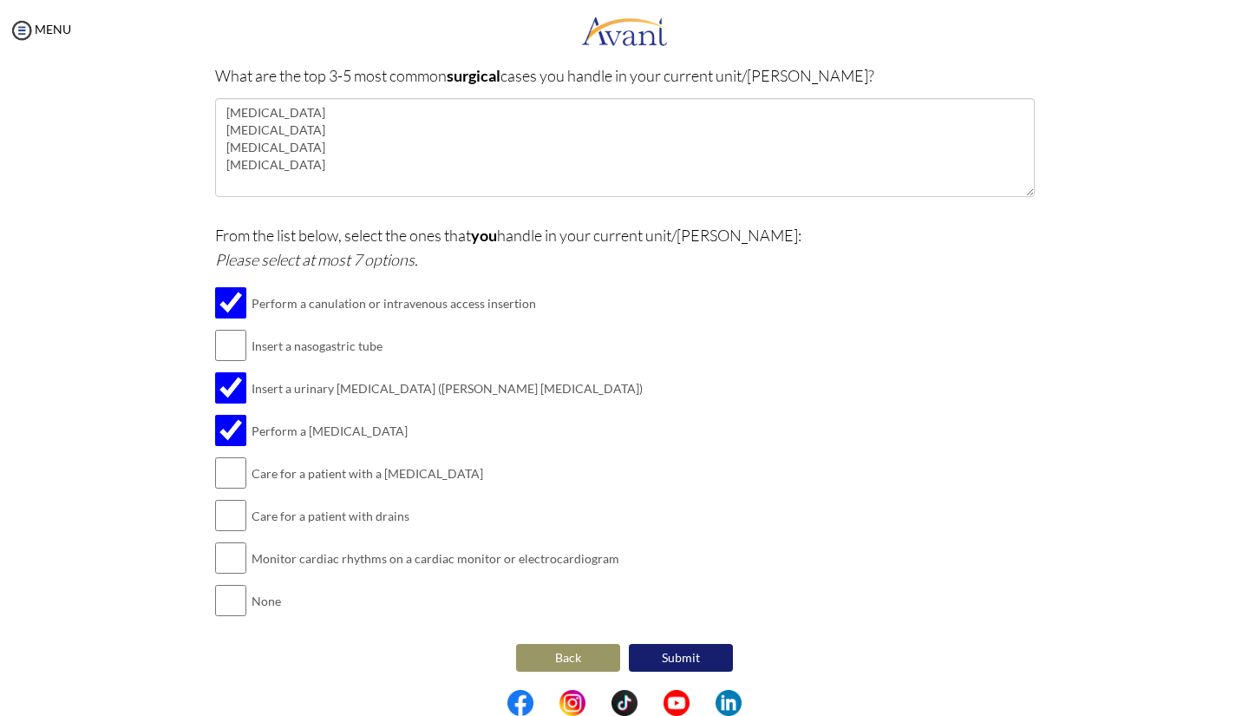
click at [215, 561] on input "checkbox" at bounding box center [230, 557] width 31 height 35
checkbox input "true"
click at [228, 339] on input "checkbox" at bounding box center [230, 345] width 31 height 35
checkbox input "true"
click at [221, 458] on input "checkbox" at bounding box center [230, 472] width 31 height 35
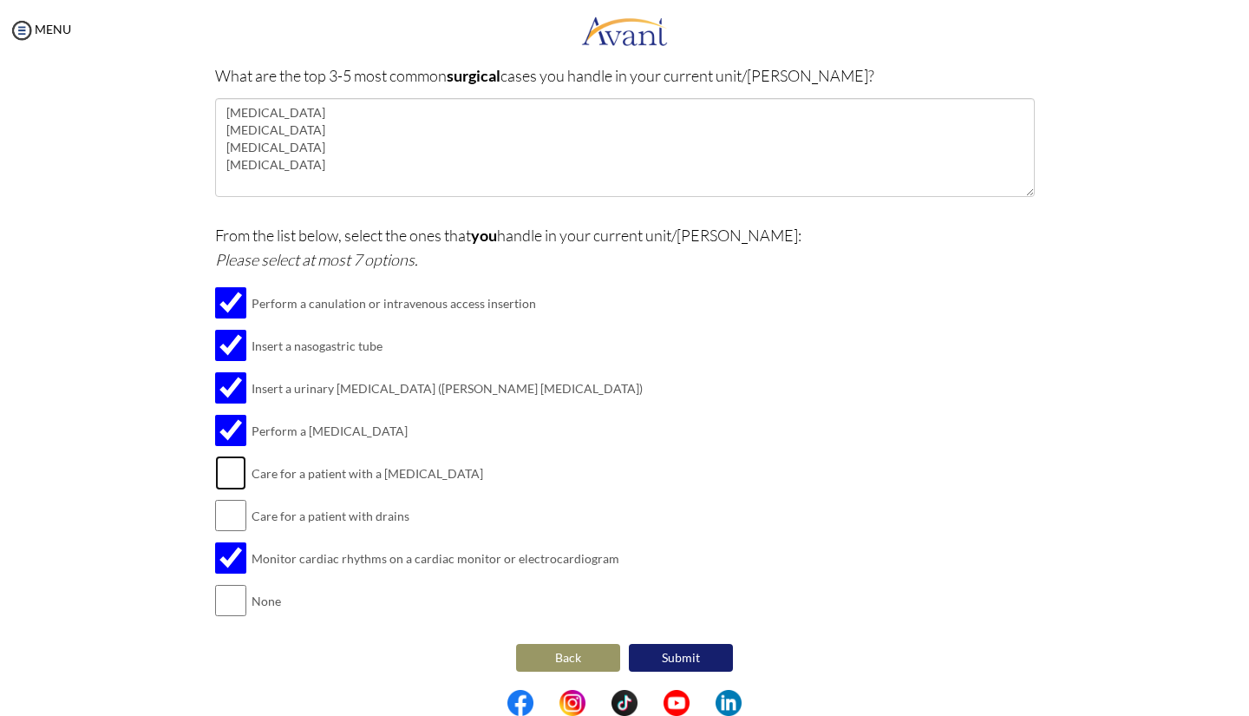
checkbox input "true"
click at [226, 507] on input "checkbox" at bounding box center [230, 515] width 31 height 35
checkbox input "true"
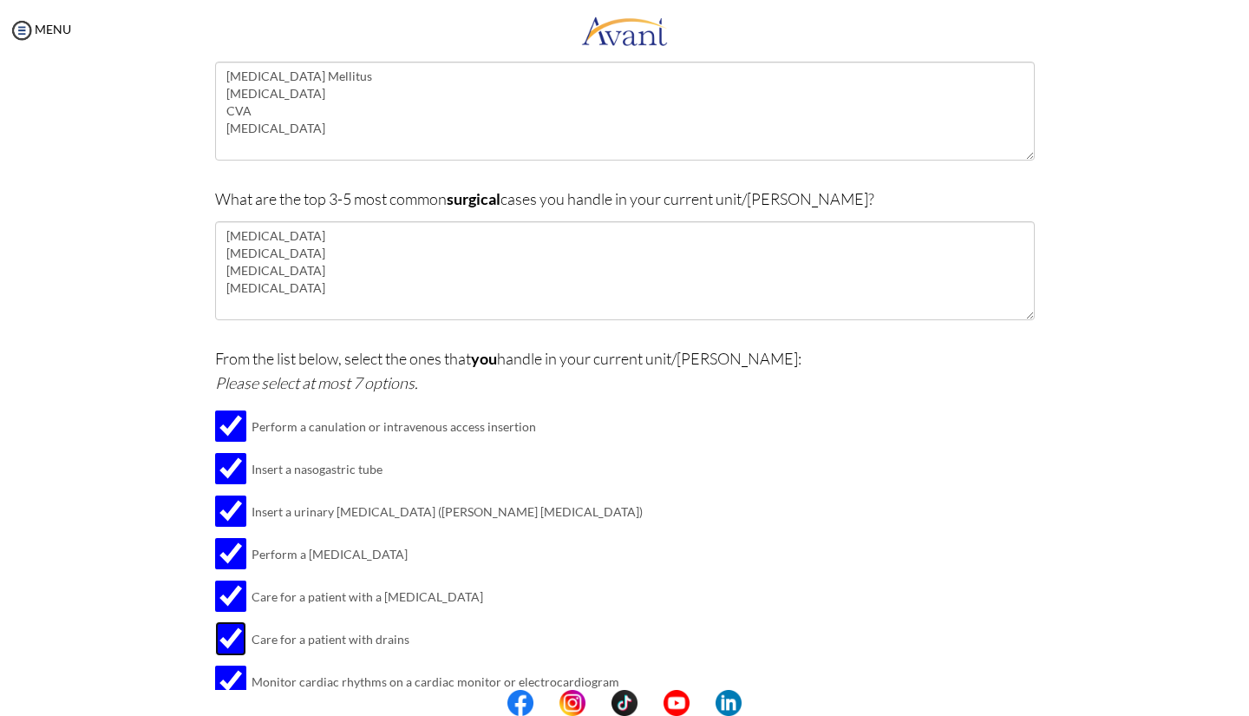
scroll to position [199, 0]
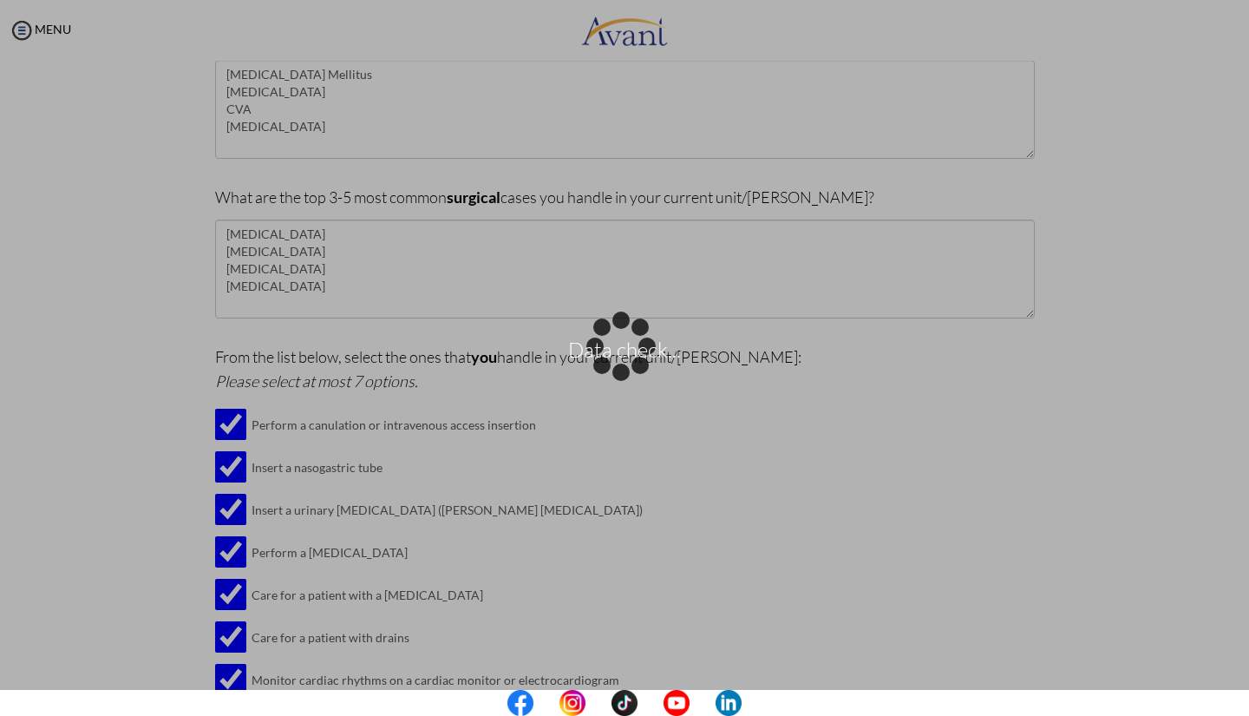
click at [637, 370] on div "Data check..." at bounding box center [624, 358] width 24 height 24
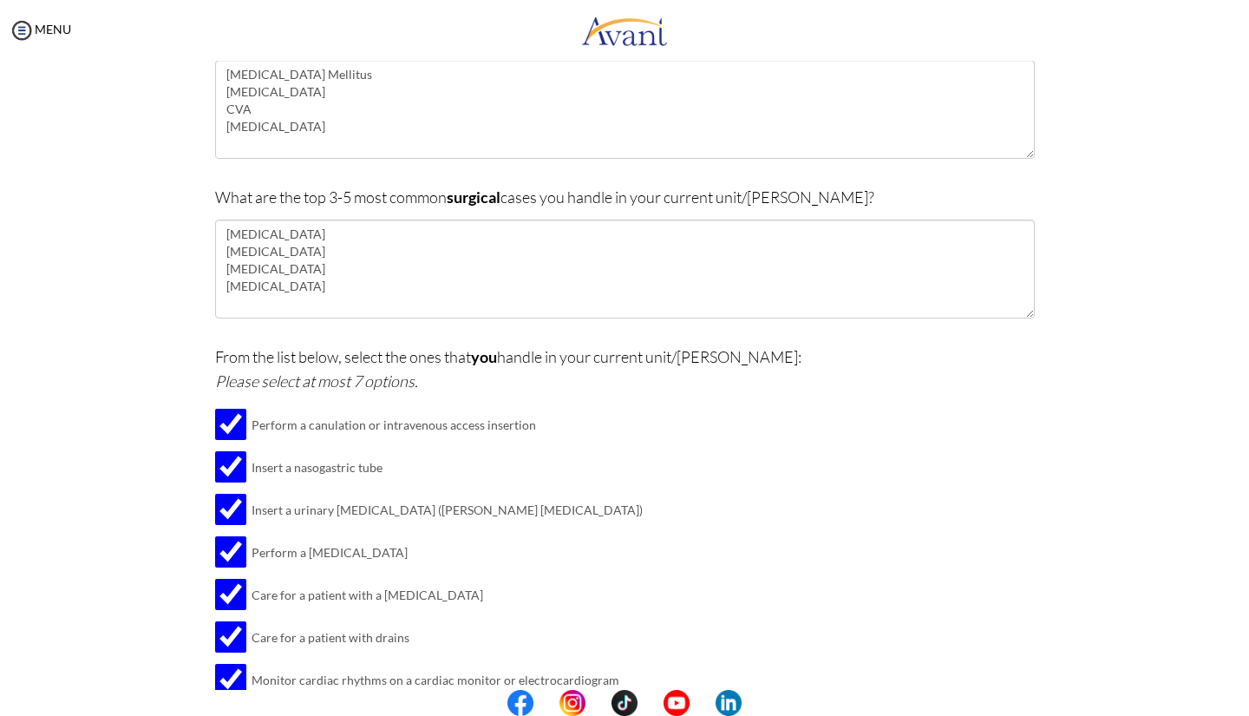
click at [0, 0] on div at bounding box center [0, 0] width 0 height 0
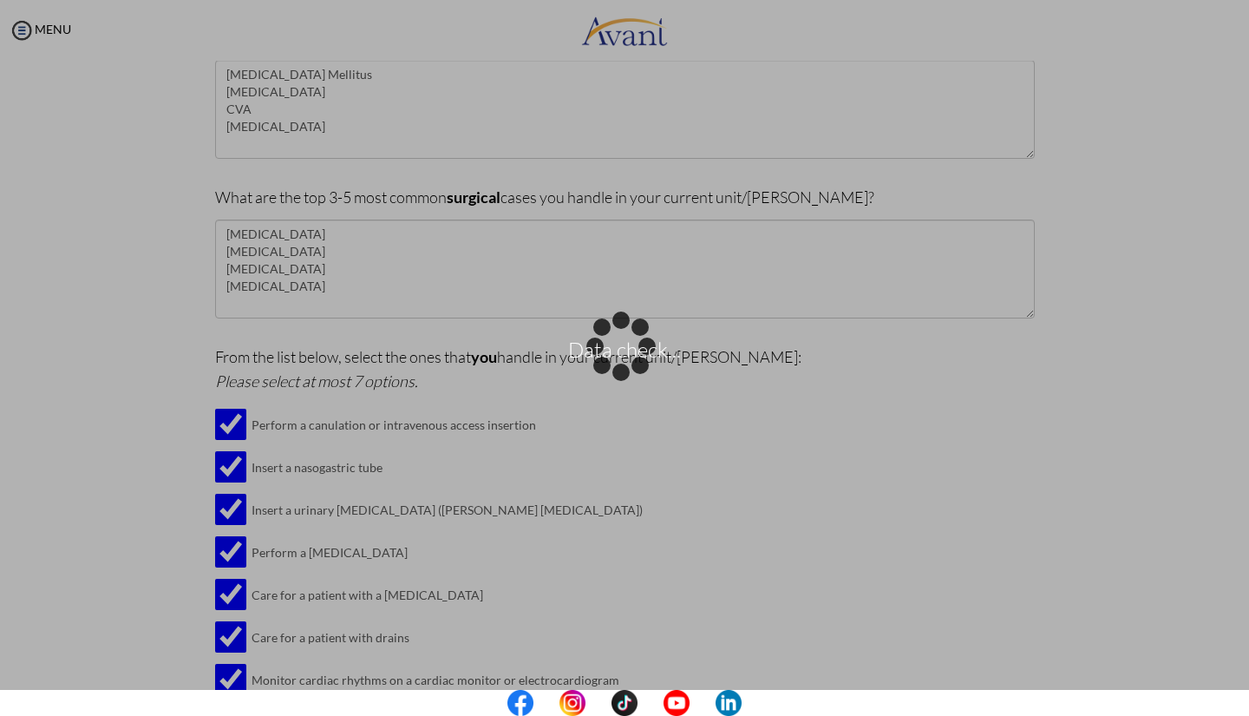
click at [637, 370] on div "Data check..." at bounding box center [624, 358] width 24 height 24
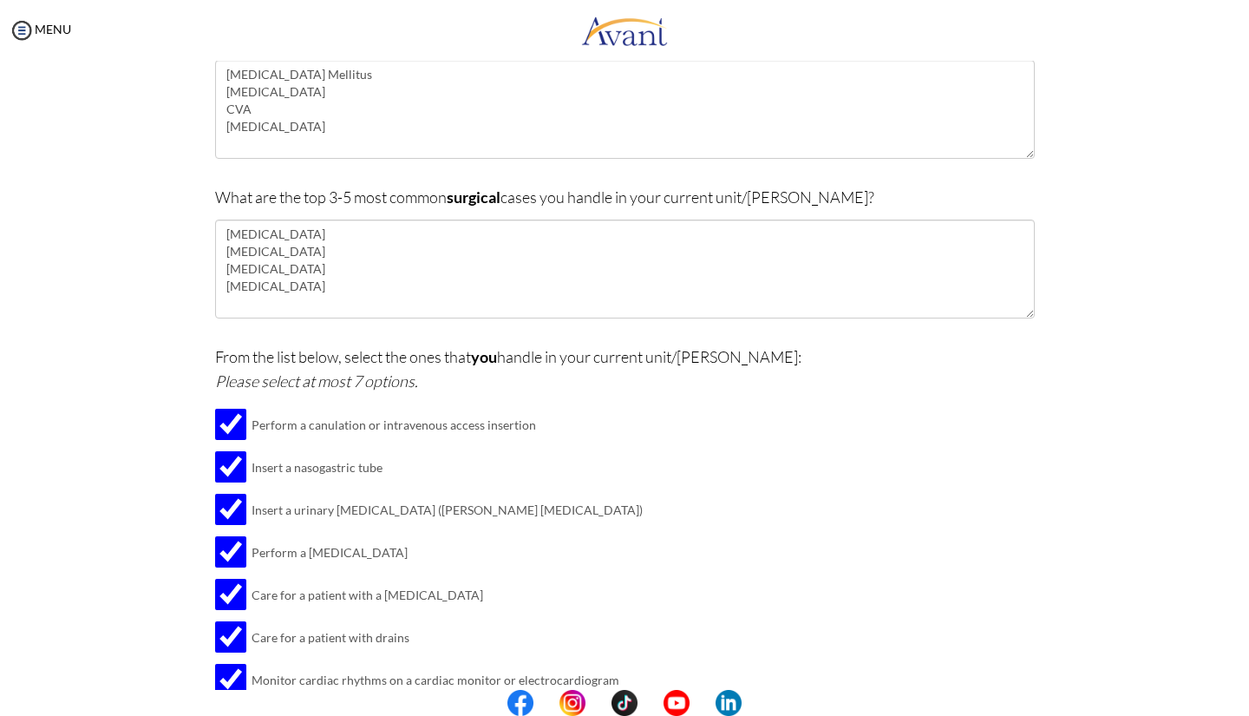
scroll to position [321, 0]
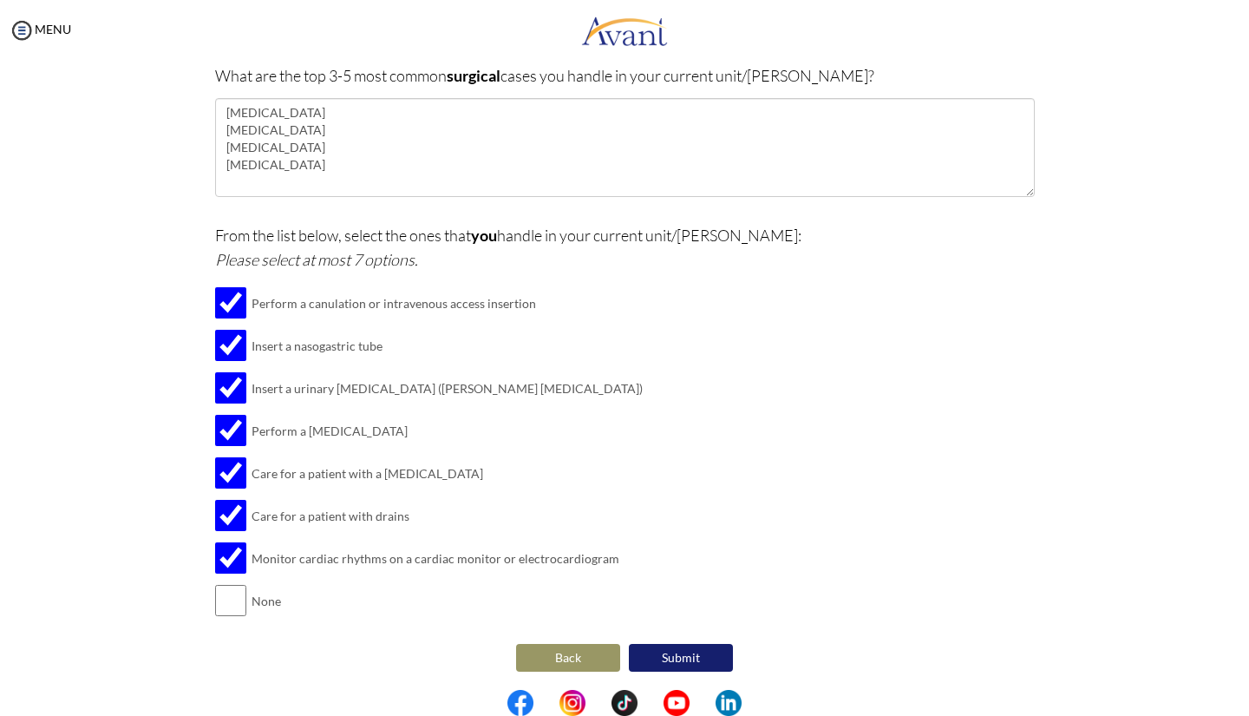
click at [692, 651] on button "Submit" at bounding box center [681, 658] width 104 height 28
